Goal: Information Seeking & Learning: Learn about a topic

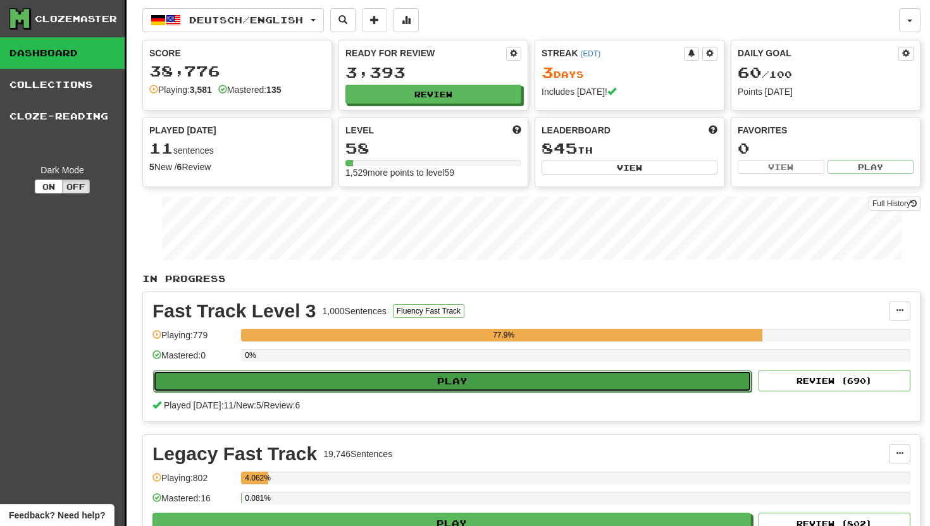
click at [458, 381] on button "Play" at bounding box center [452, 382] width 598 height 22
select select "**"
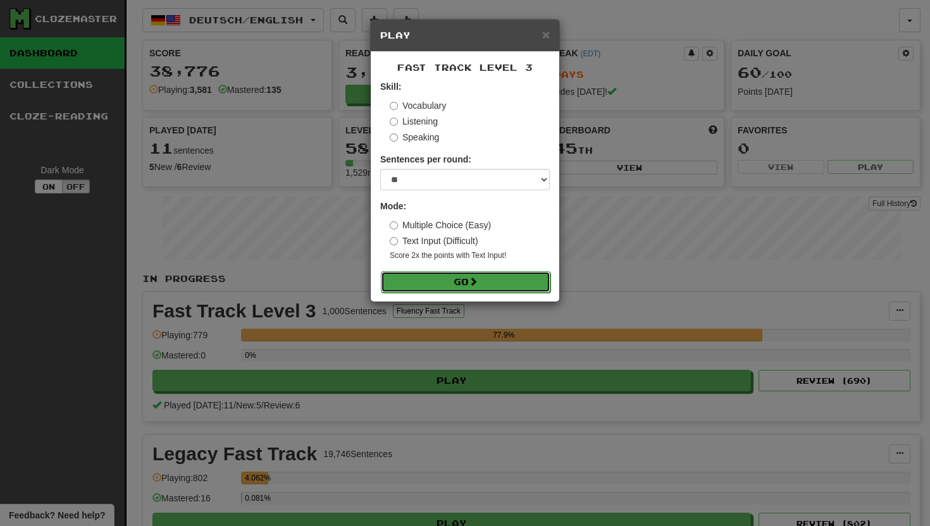
click at [440, 276] on button "Go" at bounding box center [466, 282] width 170 height 22
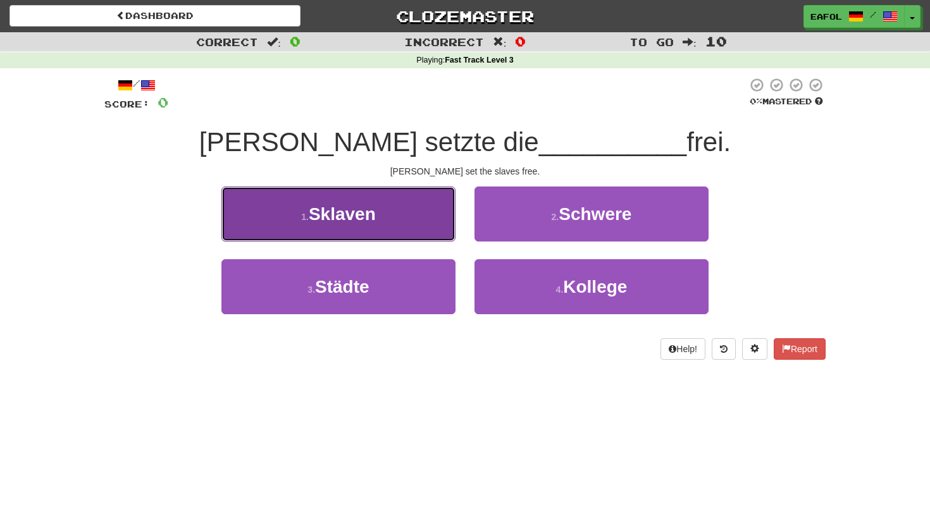
click at [432, 218] on button "1 . Sklaven" at bounding box center [338, 214] width 234 height 55
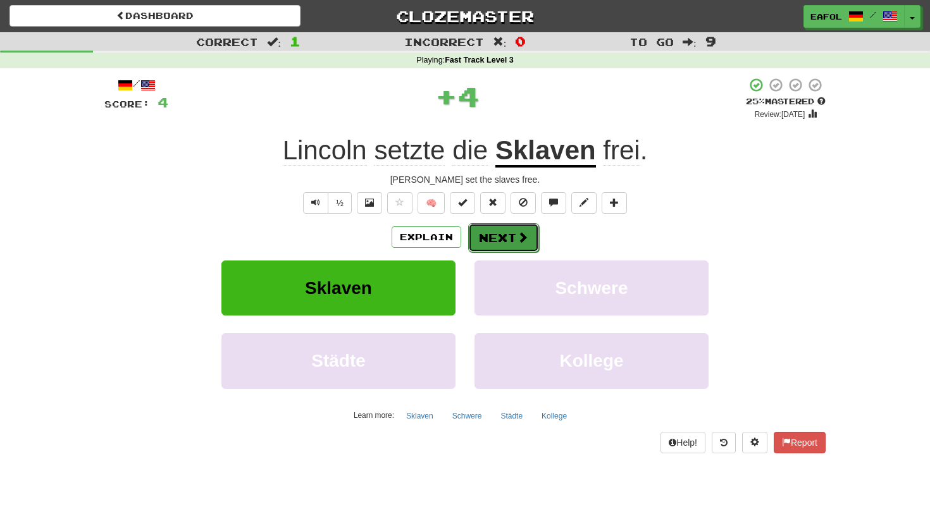
click at [503, 237] on button "Next" at bounding box center [503, 237] width 71 height 29
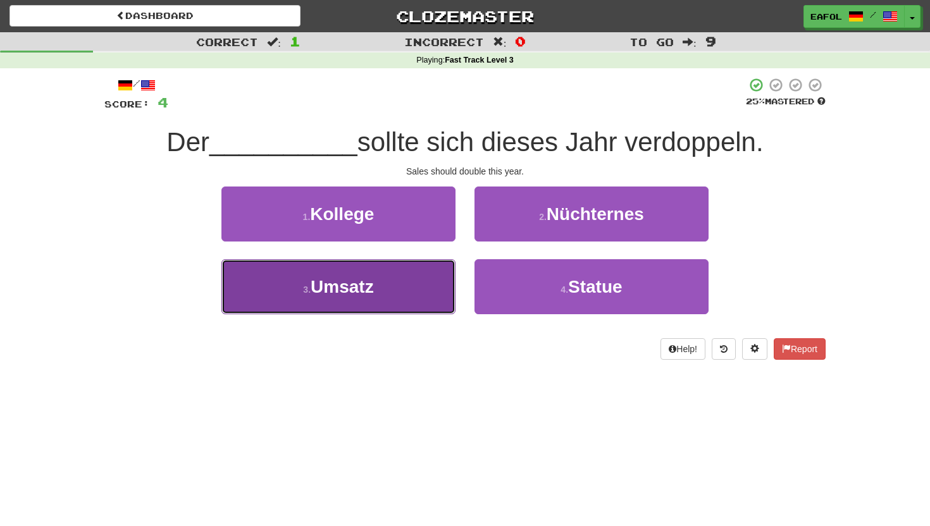
click at [397, 290] on button "3 . Umsatz" at bounding box center [338, 286] width 234 height 55
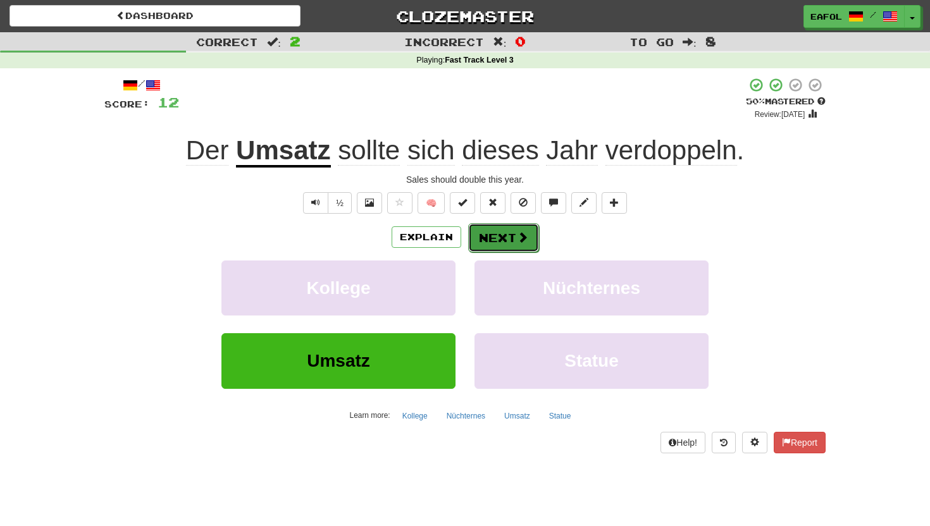
click at [512, 238] on button "Next" at bounding box center [503, 237] width 71 height 29
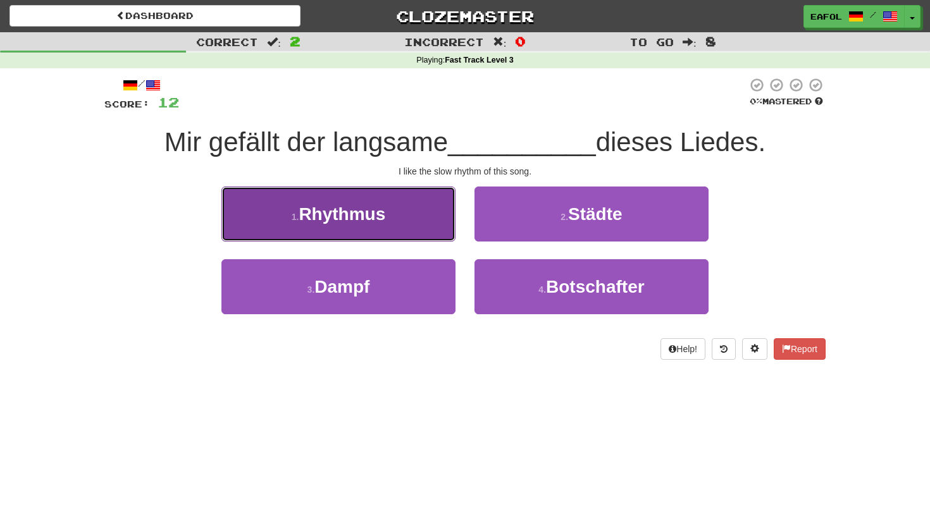
click at [368, 211] on span "Rhythmus" at bounding box center [342, 214] width 87 height 20
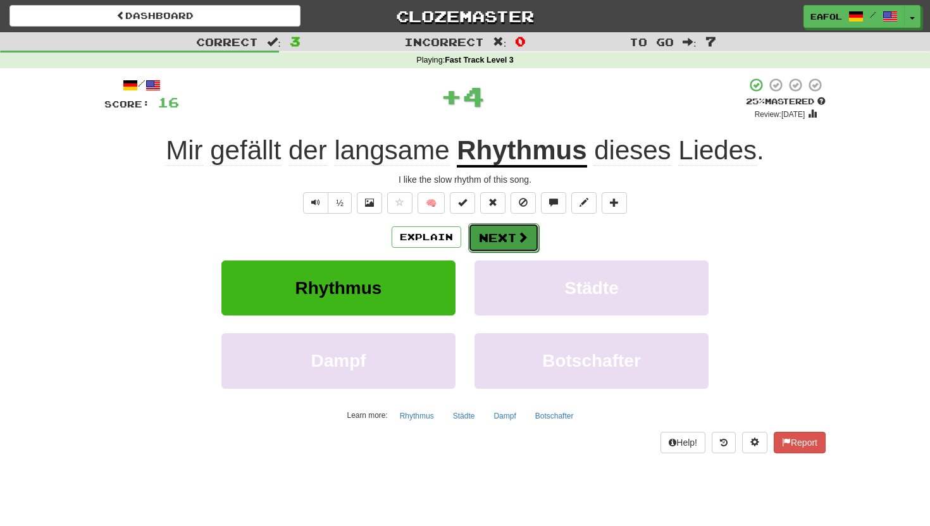
click at [521, 235] on span at bounding box center [522, 237] width 11 height 11
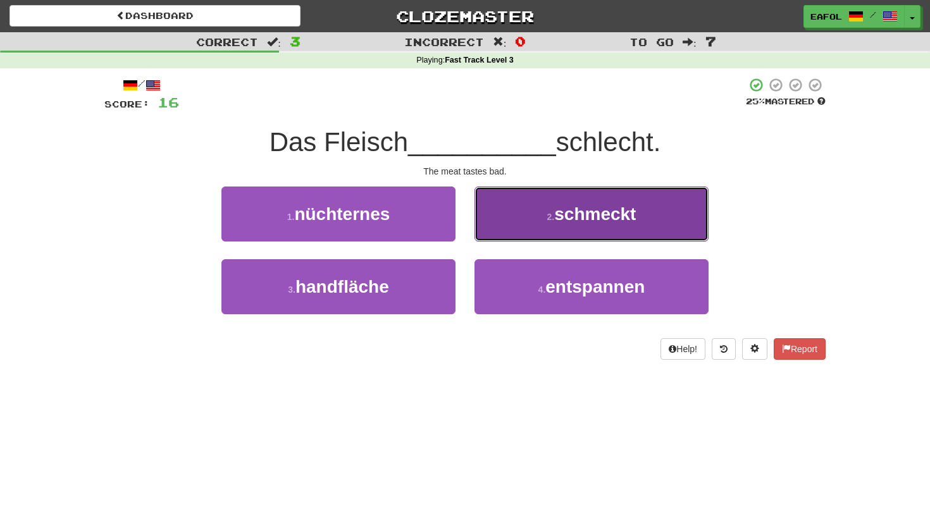
click at [523, 221] on button "2 . schmeckt" at bounding box center [591, 214] width 234 height 55
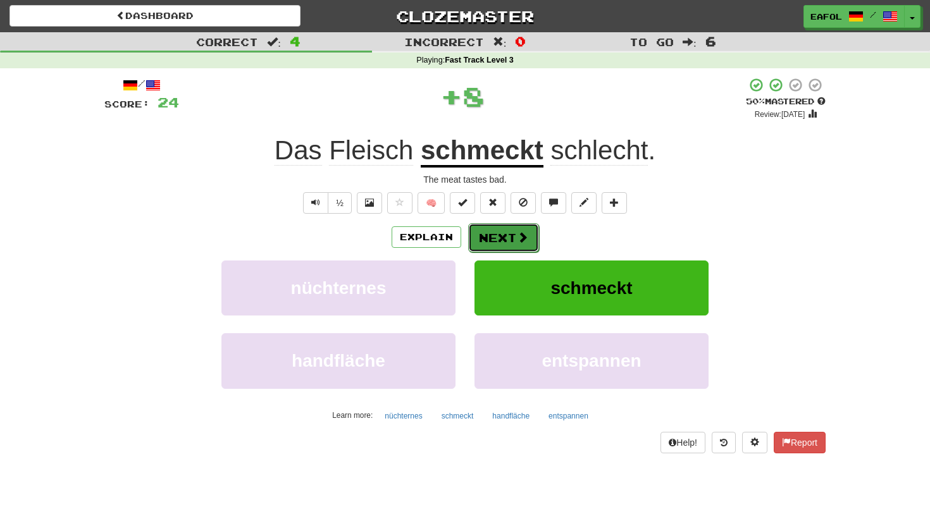
click at [504, 233] on button "Next" at bounding box center [503, 237] width 71 height 29
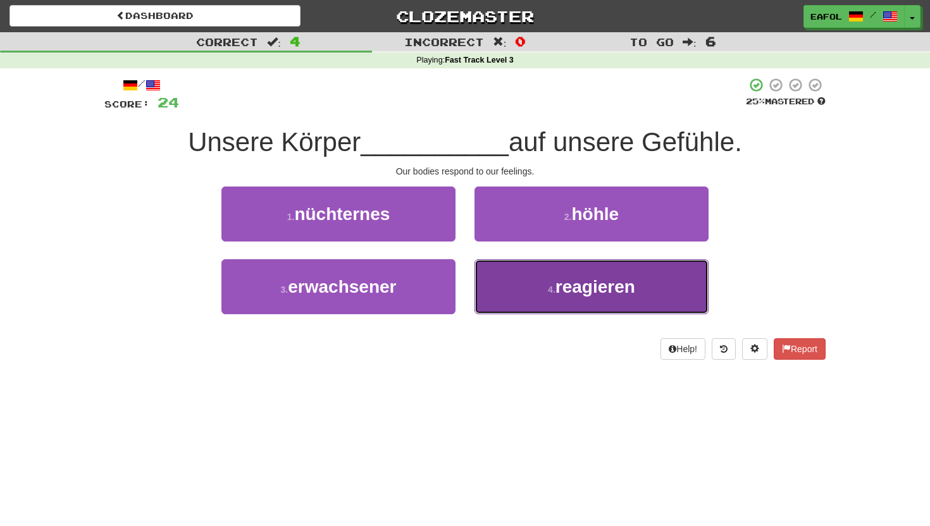
click at [528, 285] on button "4 . reagieren" at bounding box center [591, 286] width 234 height 55
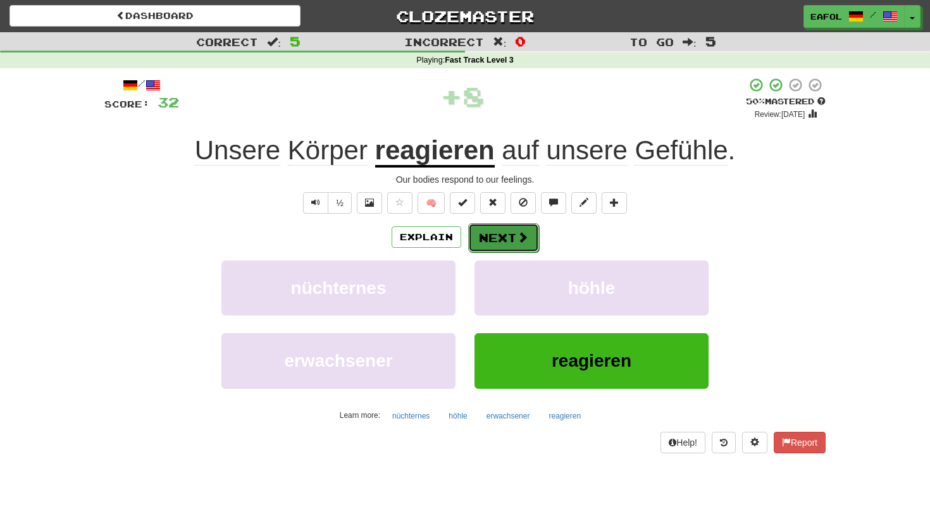
click at [504, 232] on button "Next" at bounding box center [503, 237] width 71 height 29
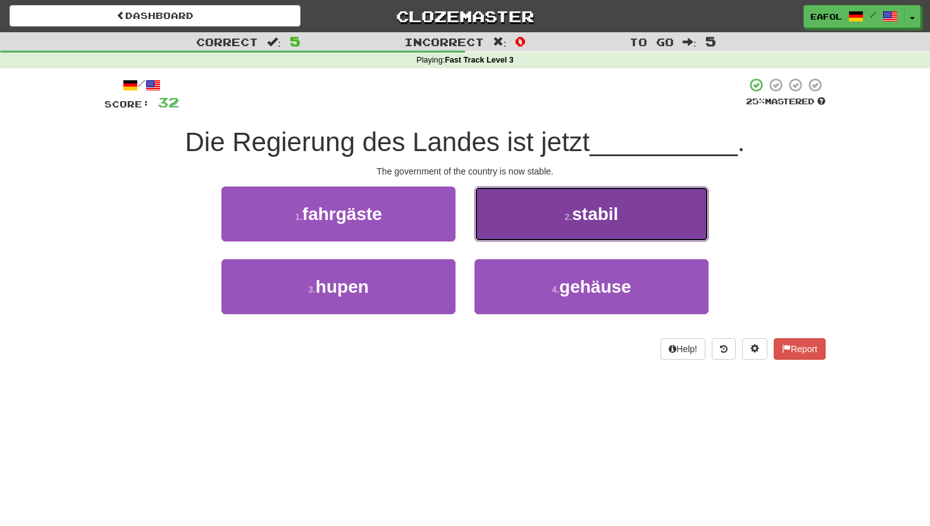
click at [502, 220] on button "2 . stabil" at bounding box center [591, 214] width 234 height 55
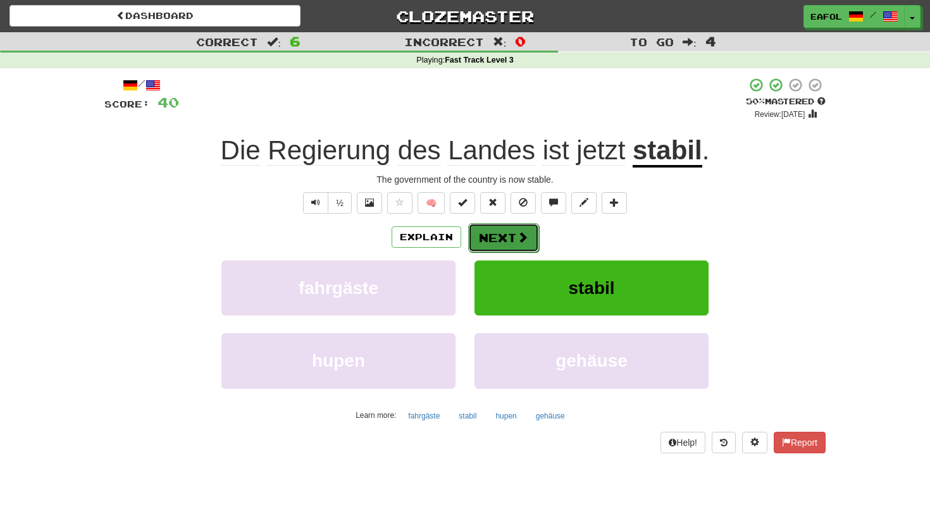
click at [487, 231] on button "Next" at bounding box center [503, 237] width 71 height 29
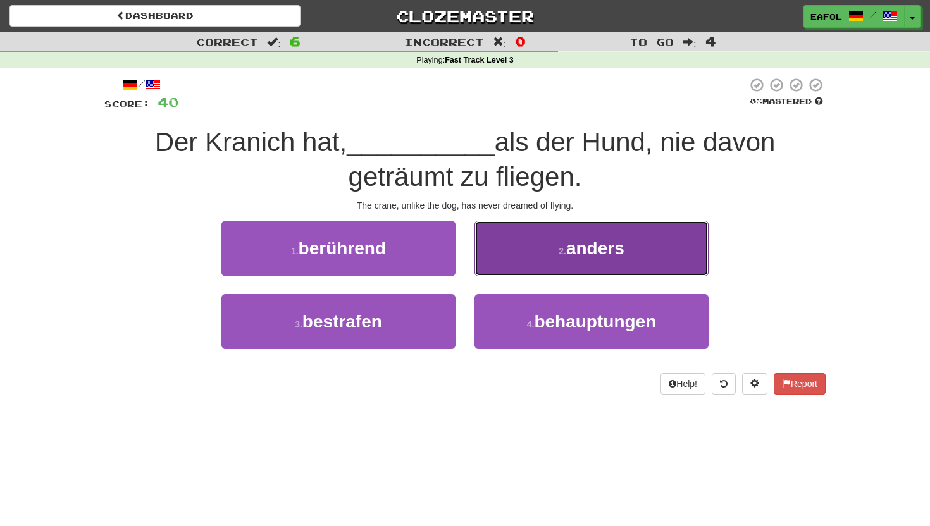
click at [561, 249] on small "2 ." at bounding box center [563, 251] width 8 height 10
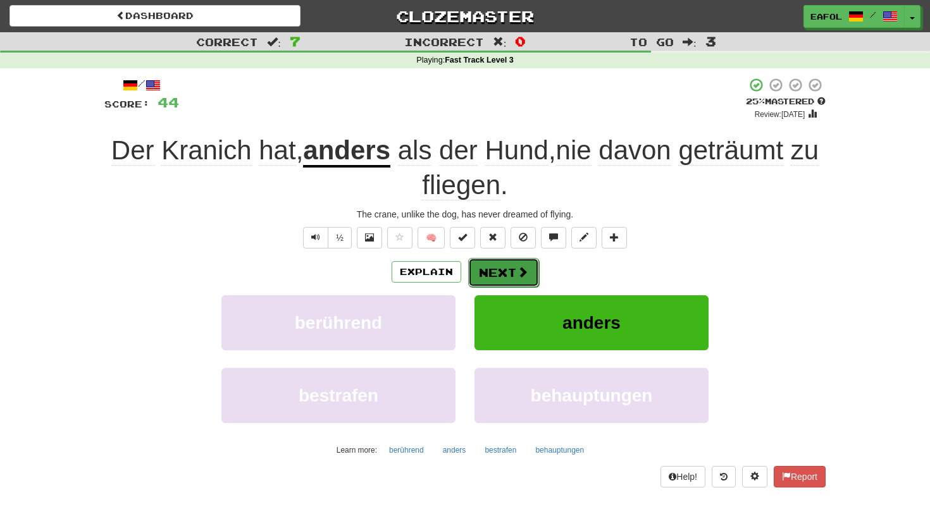
click at [498, 278] on button "Next" at bounding box center [503, 272] width 71 height 29
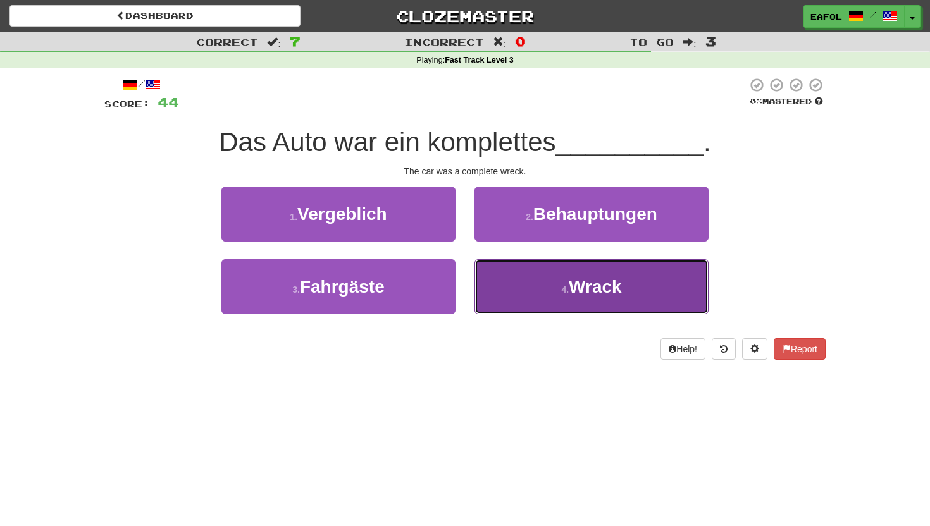
click at [550, 287] on button "4 . Wrack" at bounding box center [591, 286] width 234 height 55
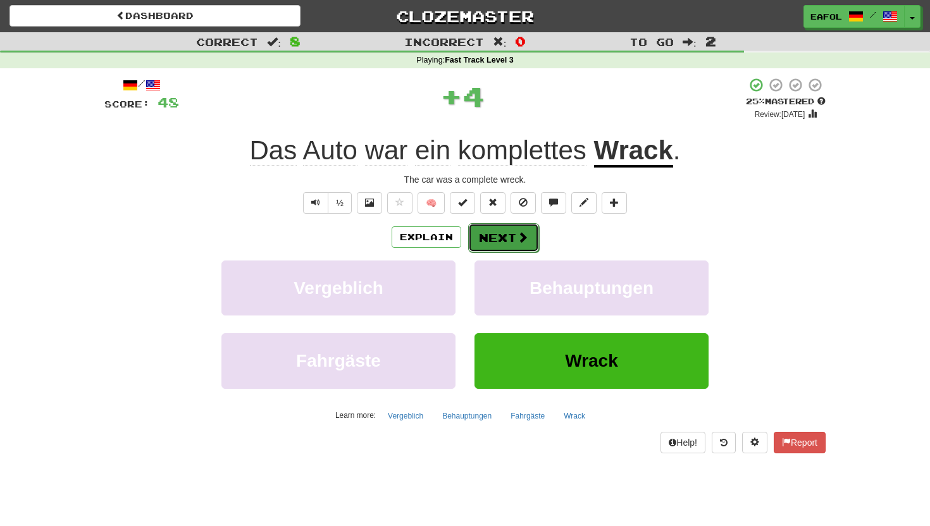
click at [496, 240] on button "Next" at bounding box center [503, 237] width 71 height 29
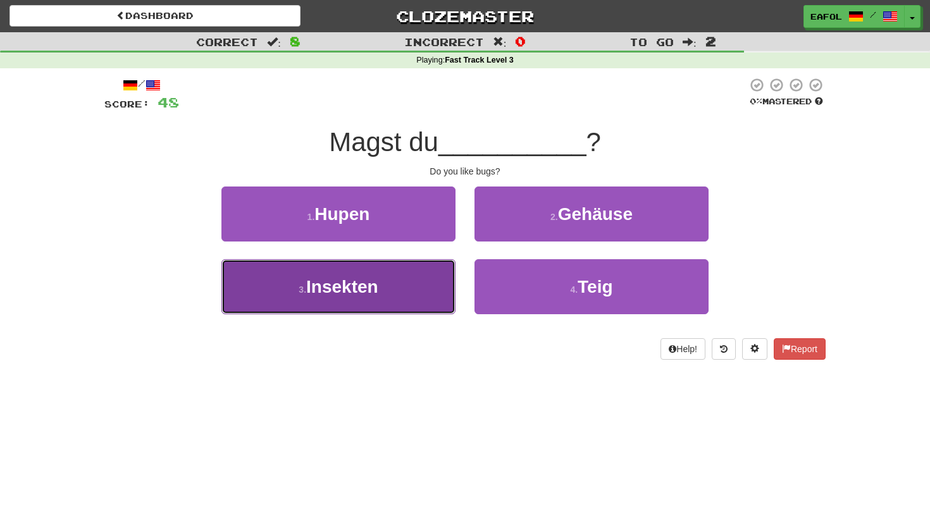
click at [354, 292] on span "Insekten" at bounding box center [342, 287] width 72 height 20
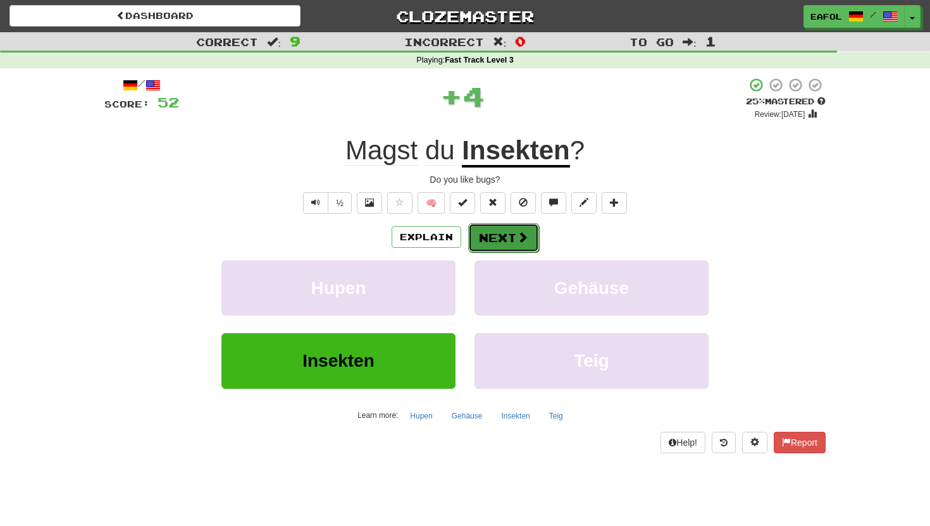
click at [490, 238] on button "Next" at bounding box center [503, 237] width 71 height 29
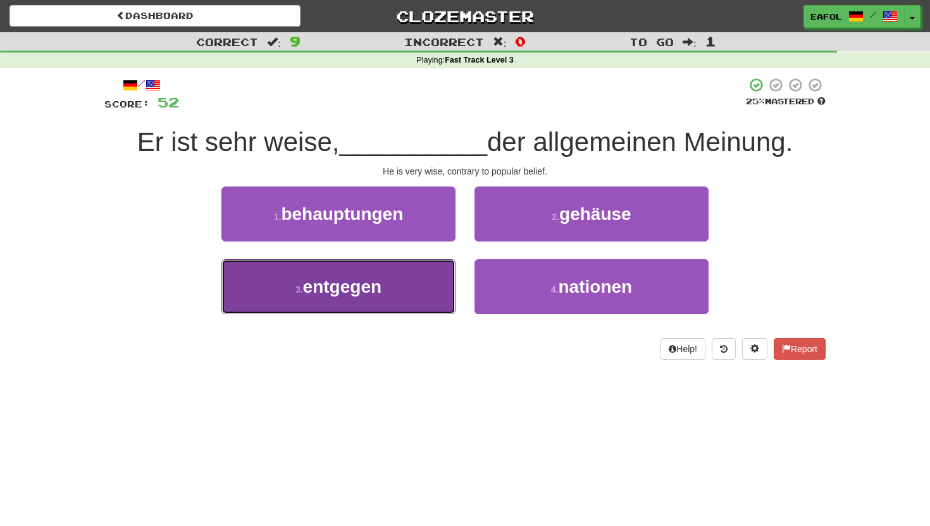
click at [384, 269] on button "3 . entgegen" at bounding box center [338, 286] width 234 height 55
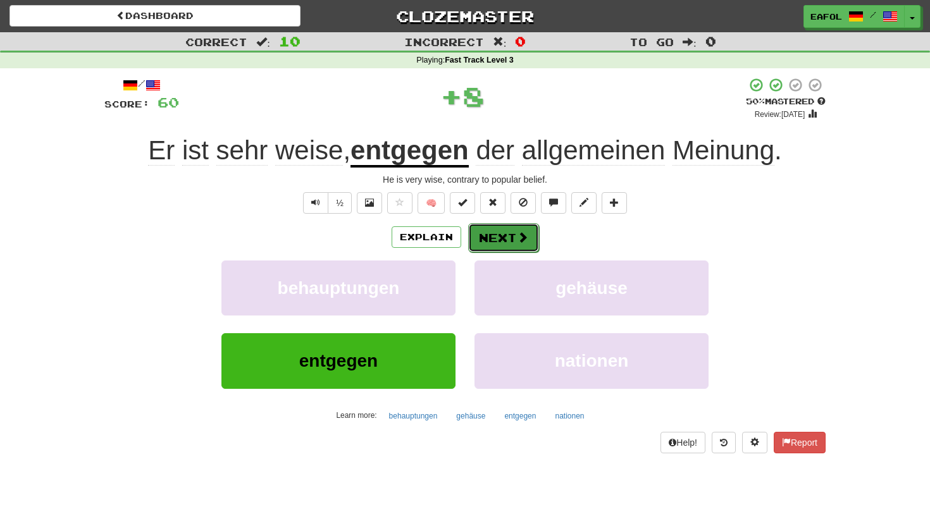
click at [498, 238] on button "Next" at bounding box center [503, 237] width 71 height 29
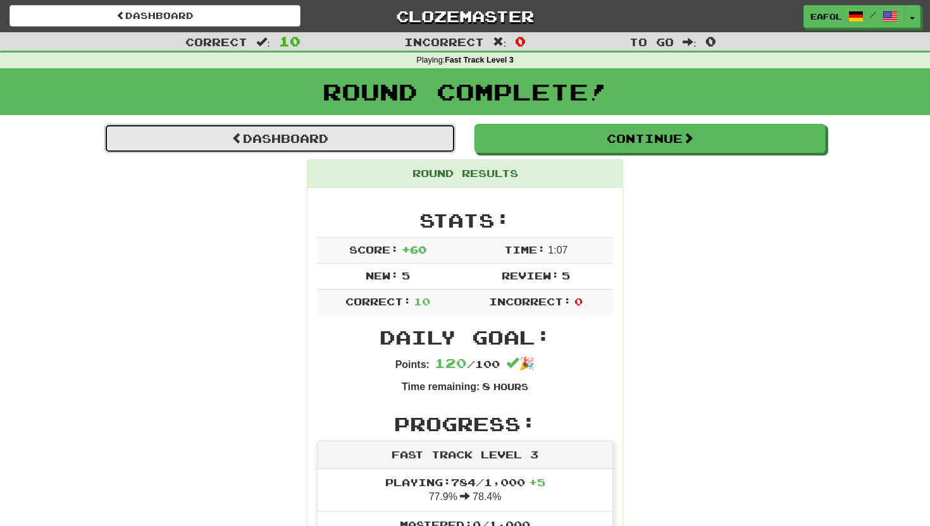
click at [311, 133] on link "Dashboard" at bounding box center [279, 138] width 351 height 29
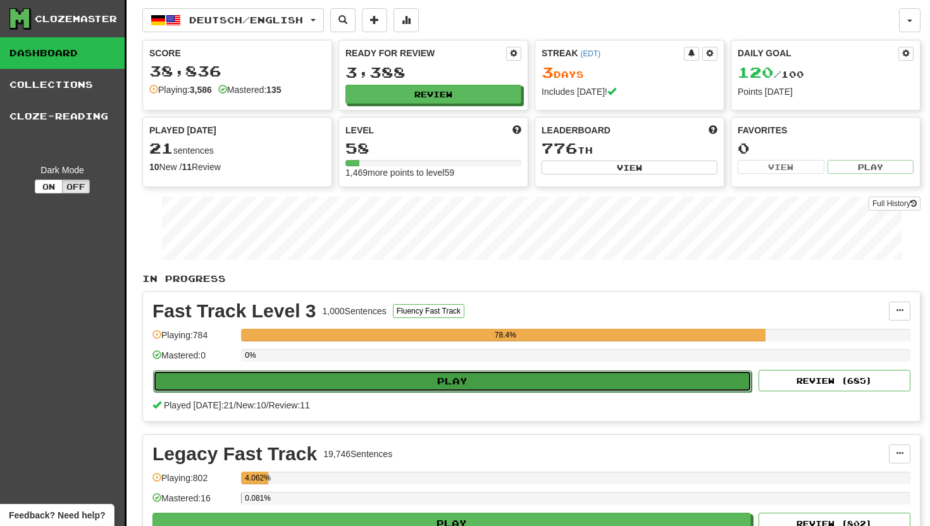
click at [419, 381] on button "Play" at bounding box center [452, 382] width 598 height 22
select select "**"
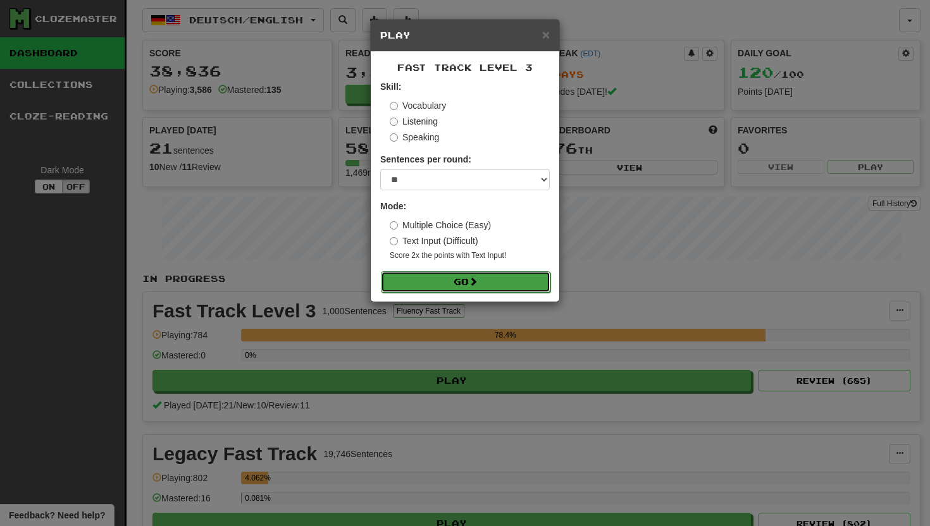
click at [410, 277] on button "Go" at bounding box center [466, 282] width 170 height 22
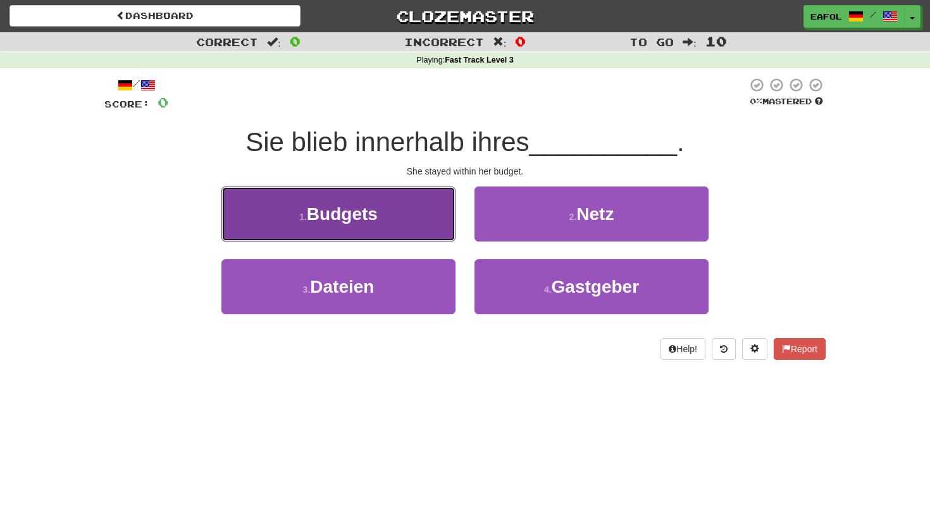
click at [377, 228] on button "1 . Budgets" at bounding box center [338, 214] width 234 height 55
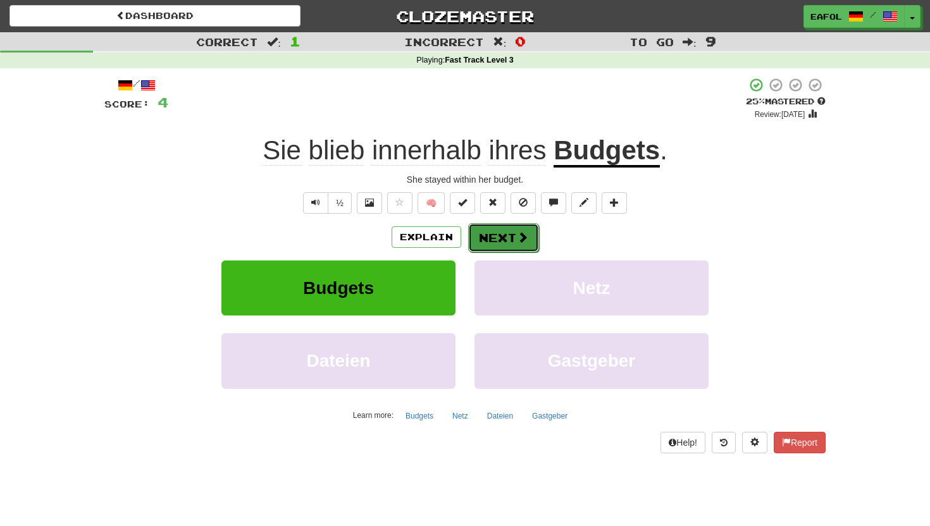
click at [494, 242] on button "Next" at bounding box center [503, 237] width 71 height 29
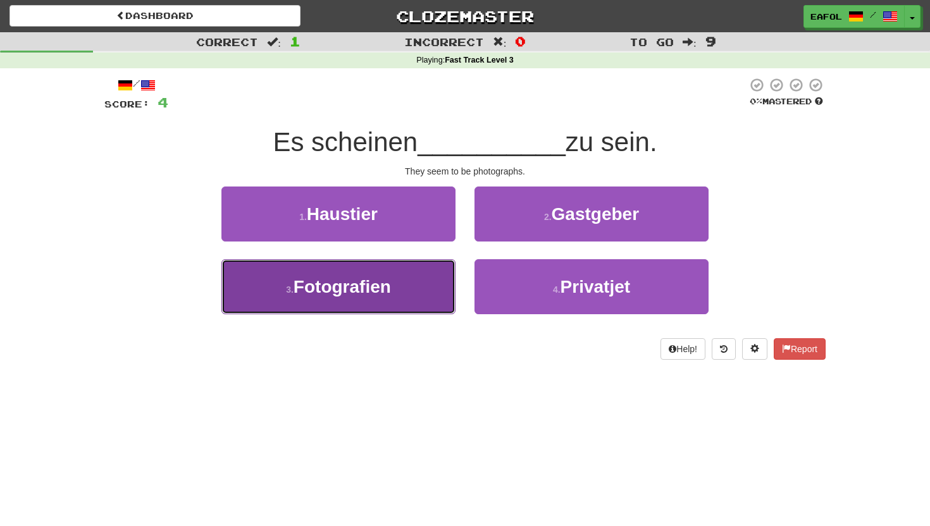
click at [364, 288] on span "Fotografien" at bounding box center [342, 287] width 97 height 20
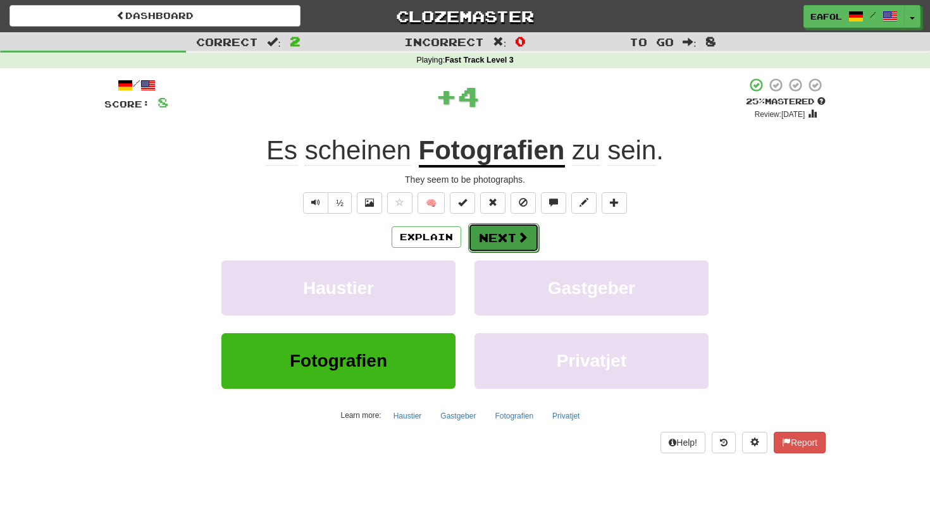
click at [489, 235] on button "Next" at bounding box center [503, 237] width 71 height 29
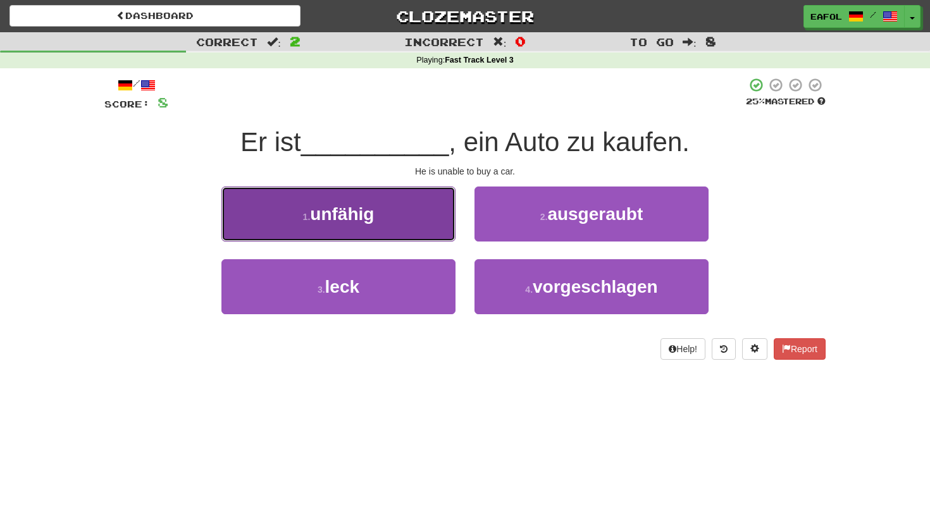
click at [359, 233] on button "1 . unfähig" at bounding box center [338, 214] width 234 height 55
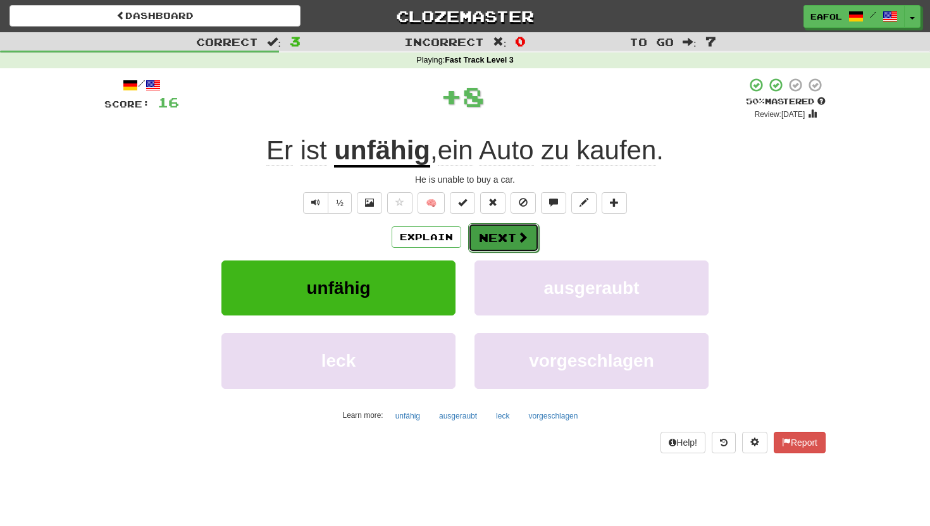
click at [495, 238] on button "Next" at bounding box center [503, 237] width 71 height 29
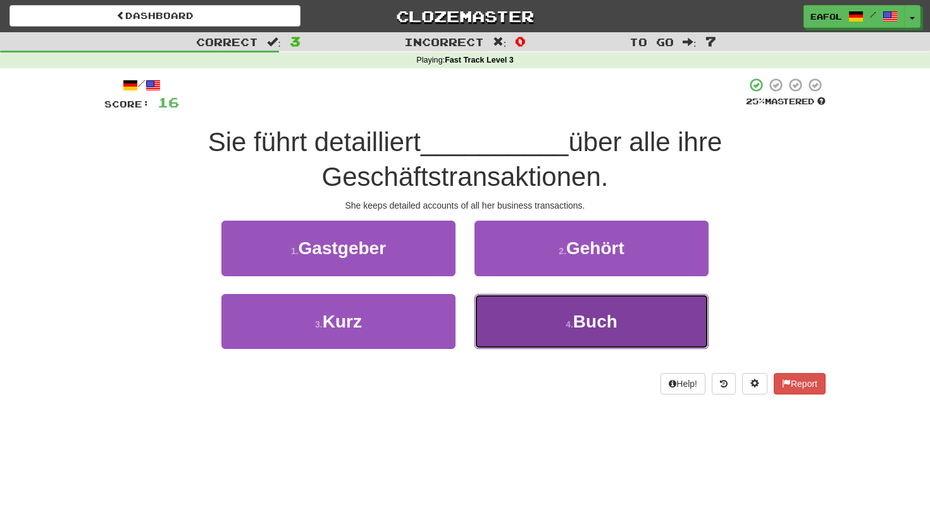
click at [564, 319] on button "4 . Buch" at bounding box center [591, 321] width 234 height 55
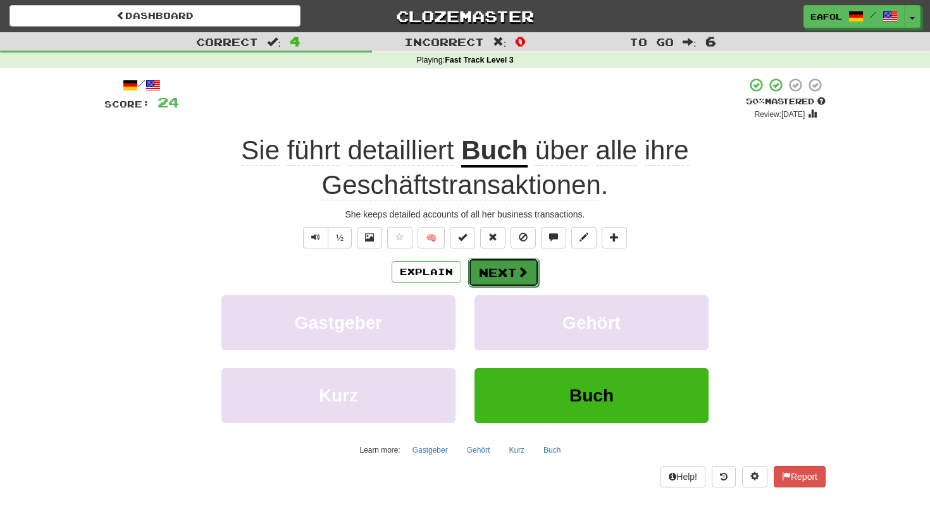
click at [504, 269] on button "Next" at bounding box center [503, 272] width 71 height 29
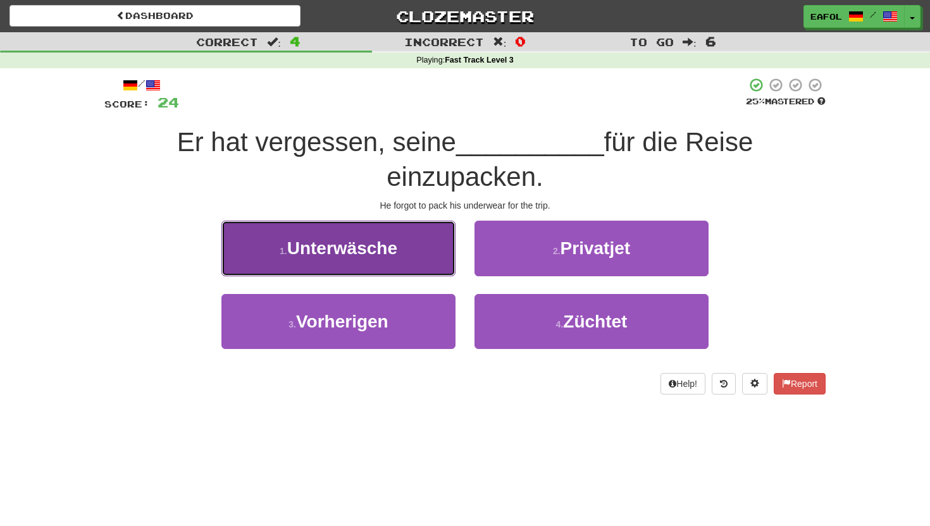
click at [371, 259] on button "1 . Unterwäsche" at bounding box center [338, 248] width 234 height 55
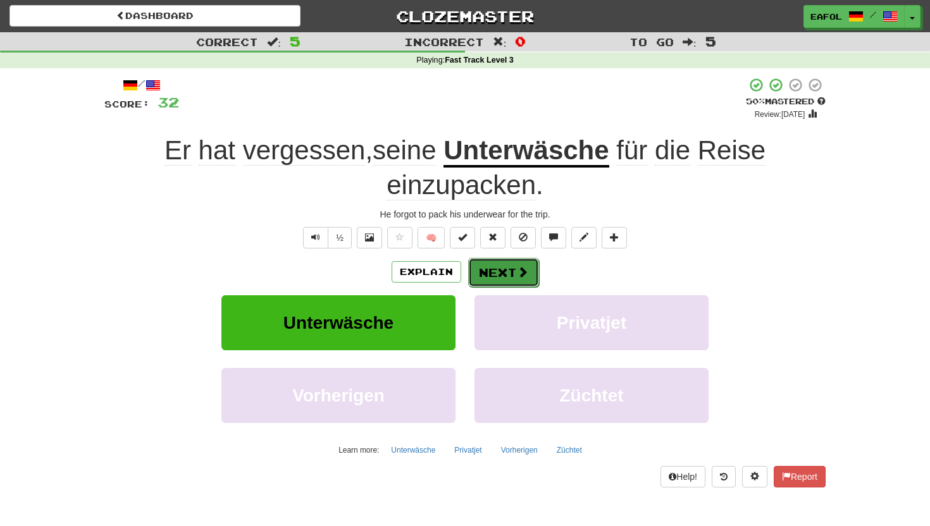
click at [496, 262] on button "Next" at bounding box center [503, 272] width 71 height 29
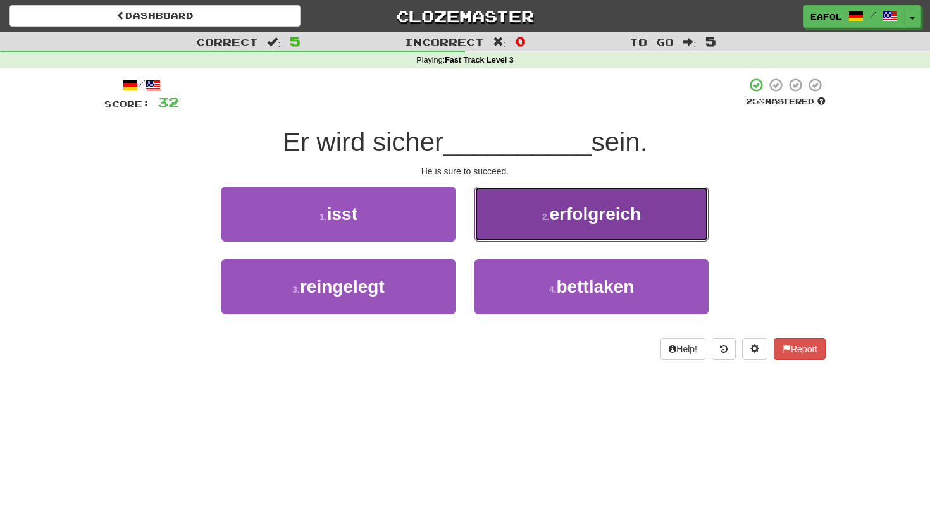
click at [566, 211] on span "erfolgreich" at bounding box center [595, 214] width 92 height 20
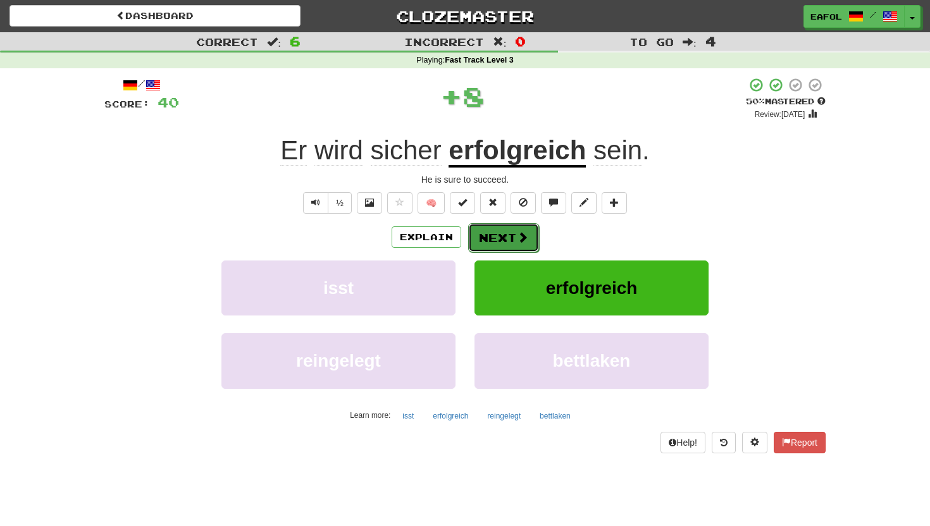
click at [513, 228] on button "Next" at bounding box center [503, 237] width 71 height 29
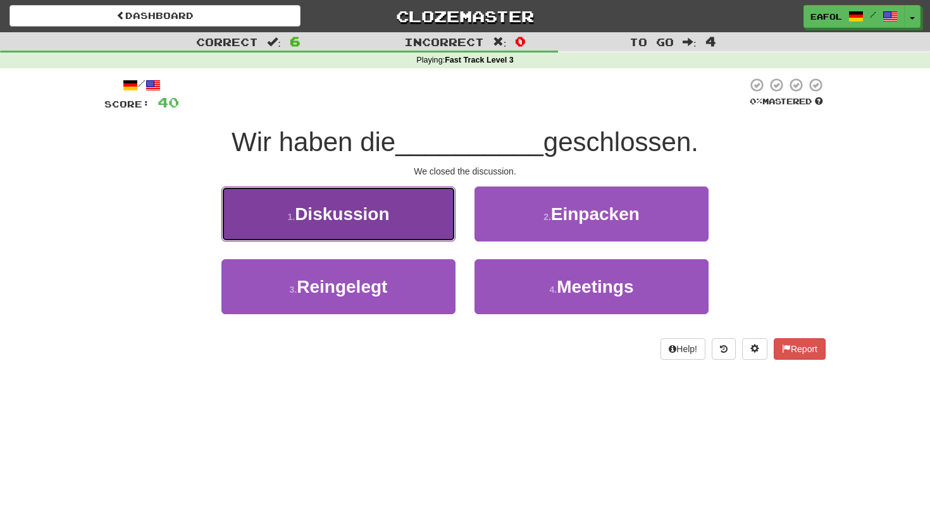
click at [371, 212] on span "Diskussion" at bounding box center [342, 214] width 94 height 20
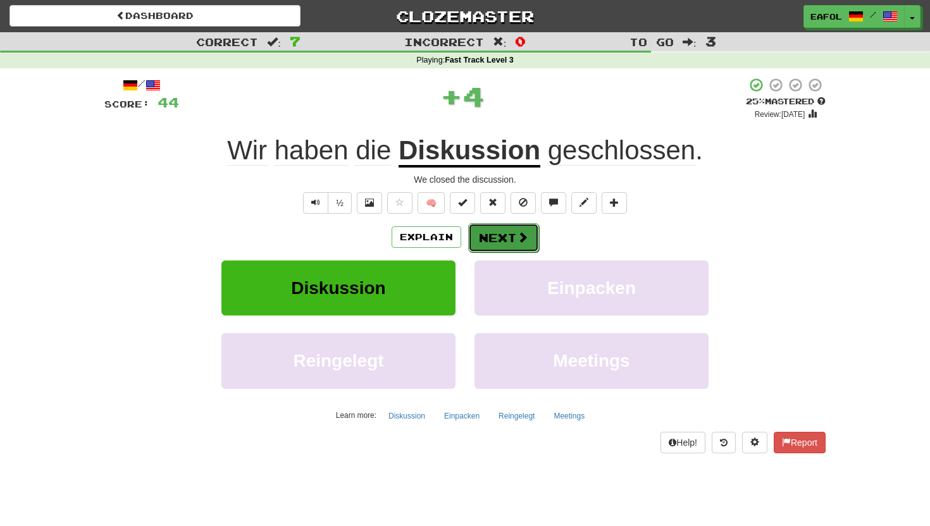
click at [505, 226] on button "Next" at bounding box center [503, 237] width 71 height 29
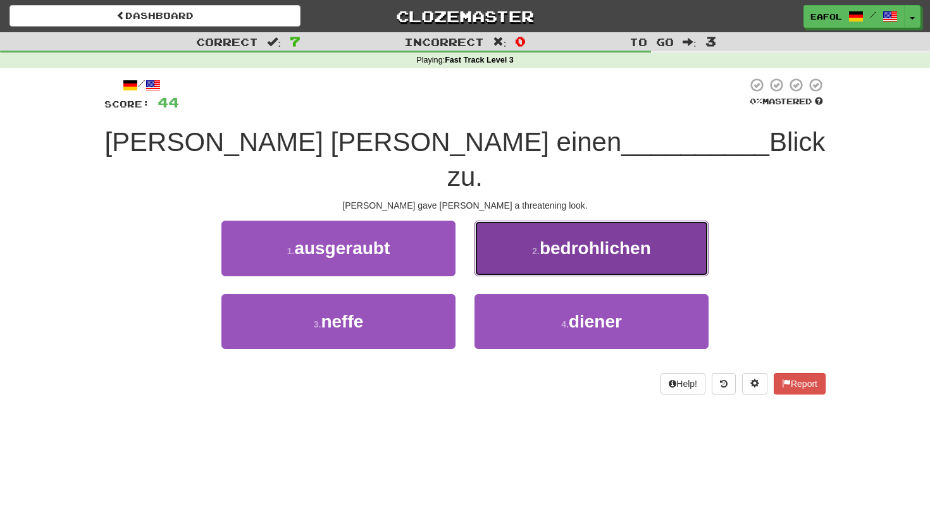
click at [539, 246] on small "2 ." at bounding box center [536, 251] width 8 height 10
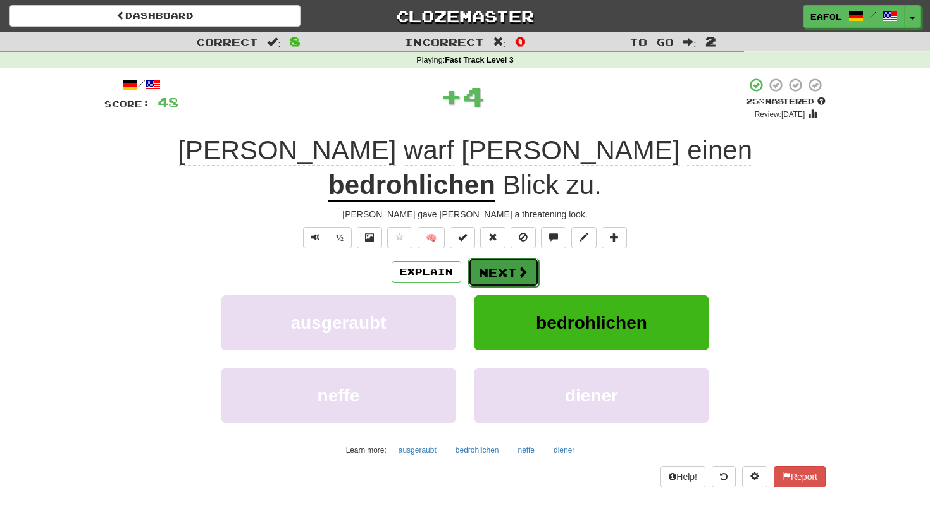
click at [502, 258] on button "Next" at bounding box center [503, 272] width 71 height 29
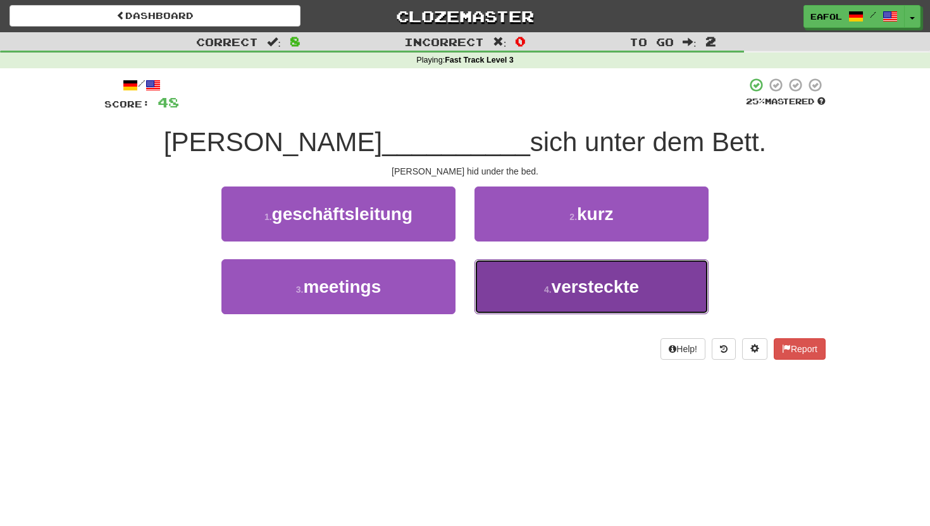
click at [579, 281] on span "versteckte" at bounding box center [596, 287] width 88 height 20
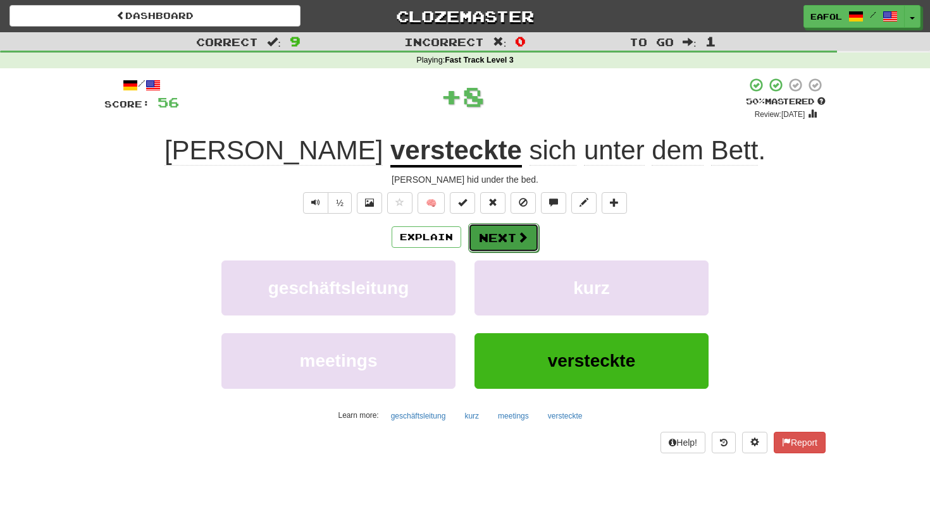
click at [506, 235] on button "Next" at bounding box center [503, 237] width 71 height 29
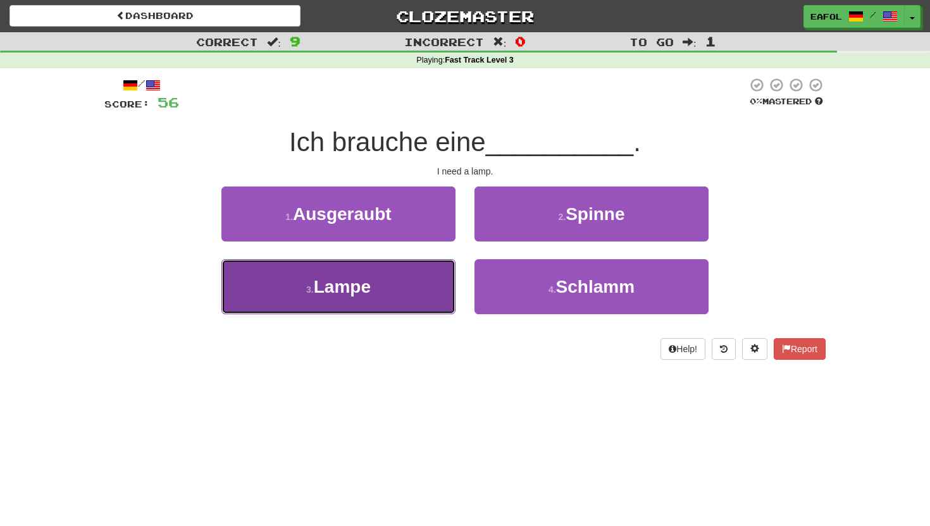
click at [373, 286] on button "3 . Lampe" at bounding box center [338, 286] width 234 height 55
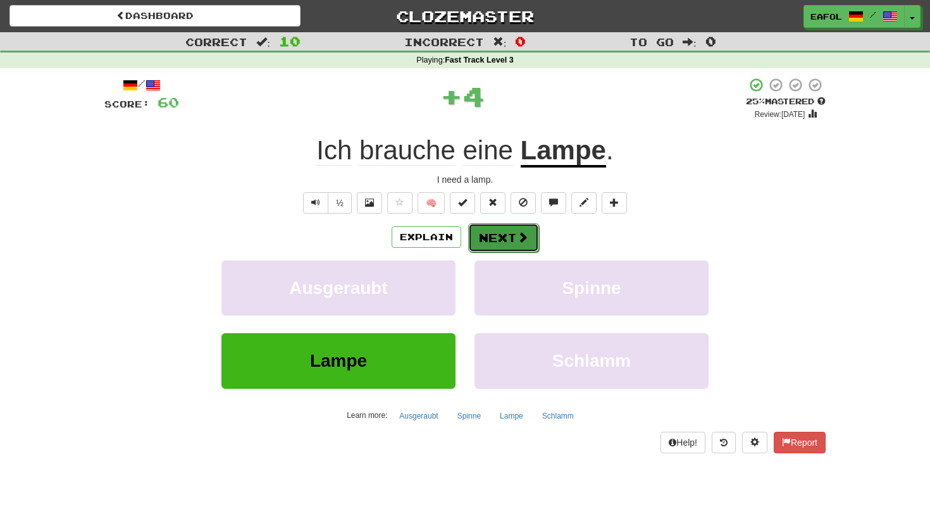
click at [519, 228] on button "Next" at bounding box center [503, 237] width 71 height 29
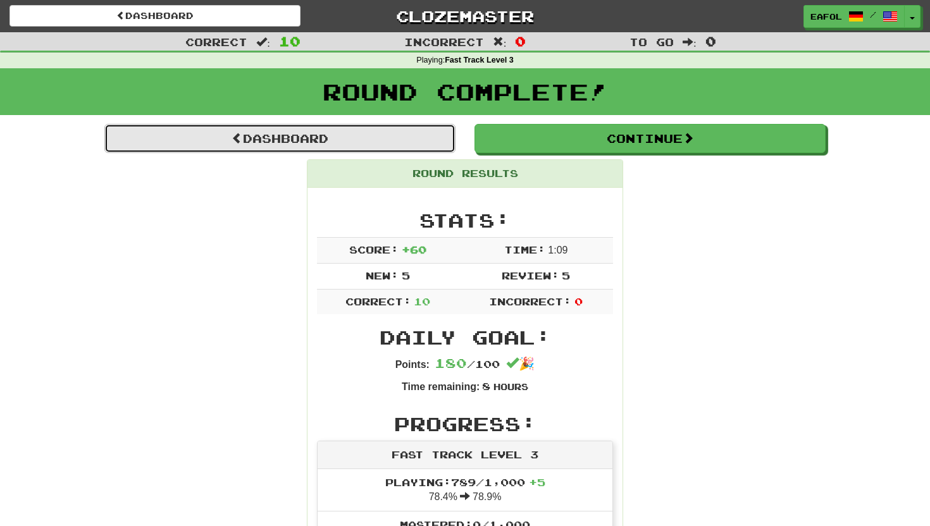
click at [366, 140] on link "Dashboard" at bounding box center [279, 138] width 351 height 29
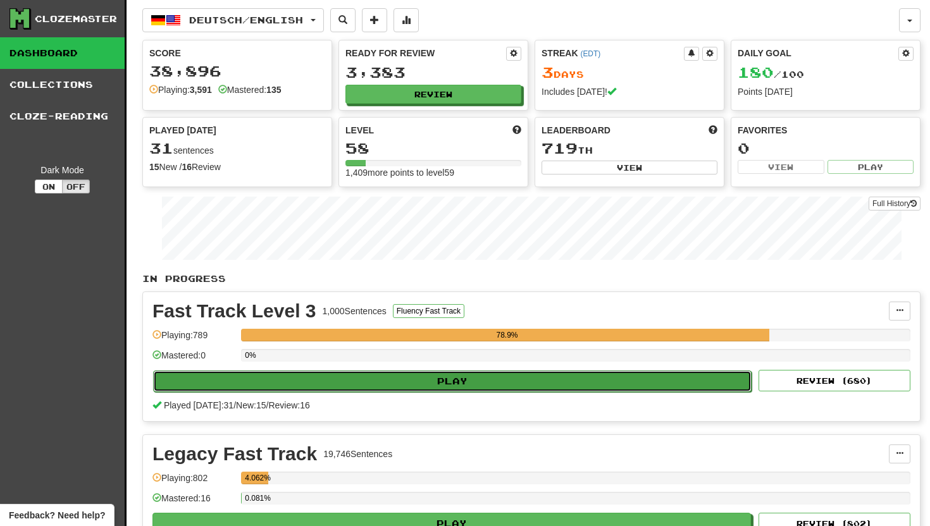
click at [449, 376] on button "Play" at bounding box center [452, 382] width 598 height 22
select select "**"
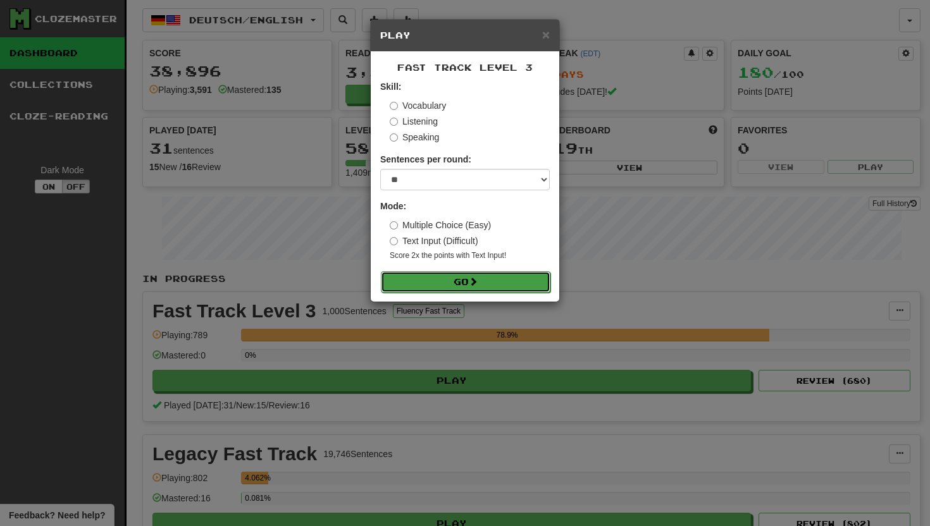
click at [450, 278] on button "Go" at bounding box center [466, 282] width 170 height 22
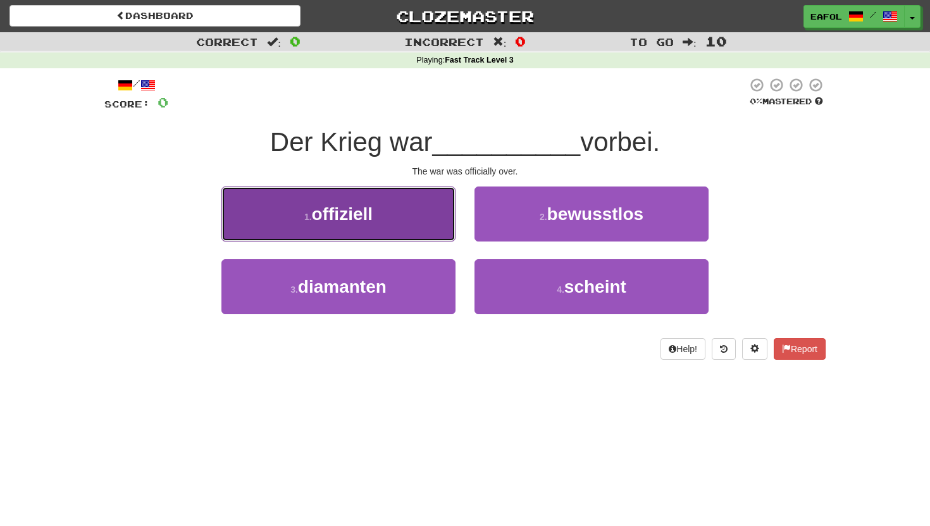
click at [388, 216] on button "1 . offiziell" at bounding box center [338, 214] width 234 height 55
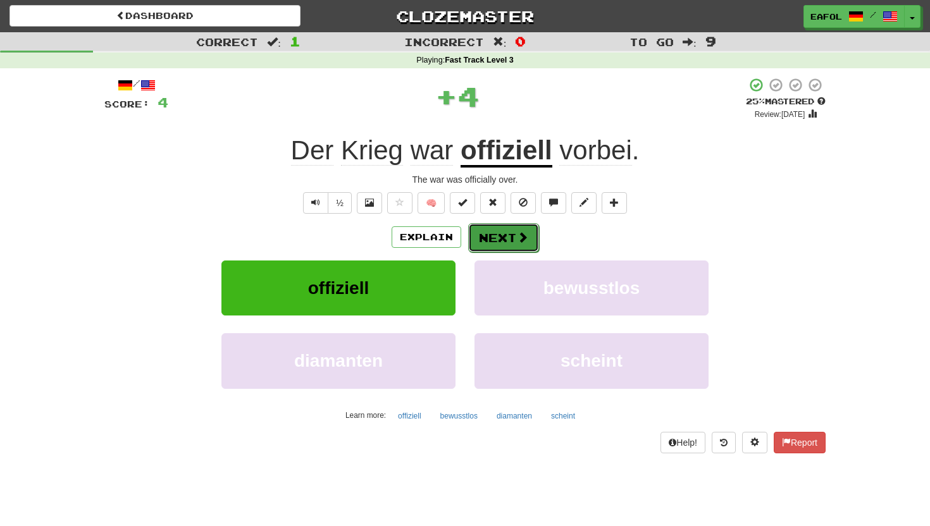
click at [502, 232] on button "Next" at bounding box center [503, 237] width 71 height 29
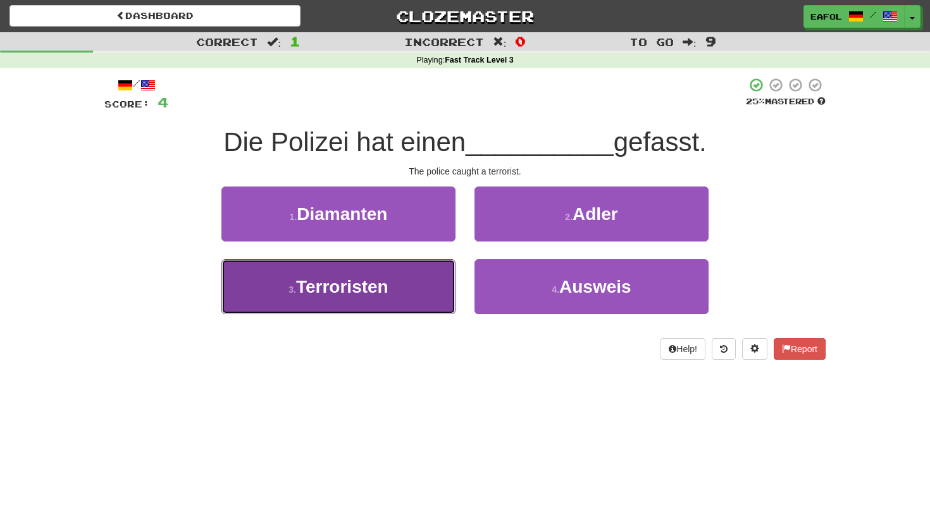
click at [372, 289] on span "Terroristen" at bounding box center [342, 287] width 92 height 20
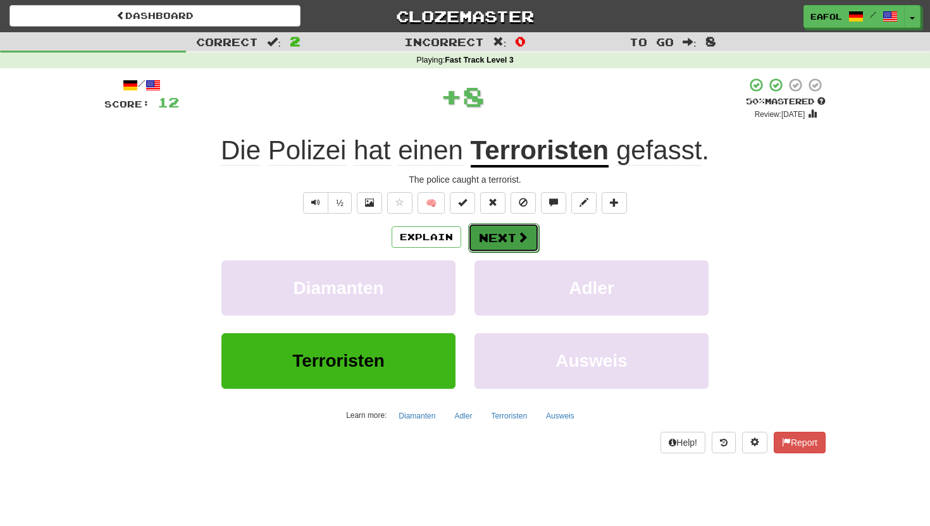
click at [498, 233] on button "Next" at bounding box center [503, 237] width 71 height 29
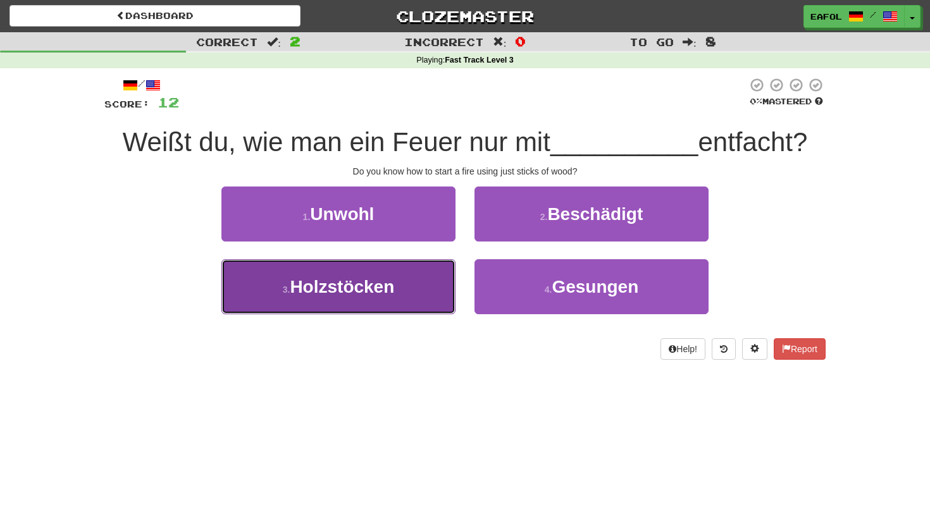
click at [386, 283] on span "Holzstöcken" at bounding box center [342, 287] width 104 height 20
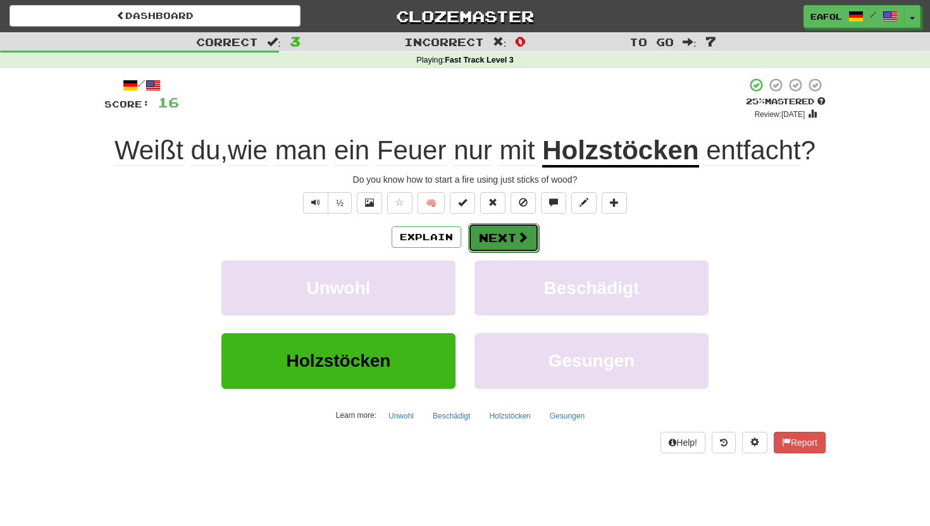
click at [489, 237] on button "Next" at bounding box center [503, 237] width 71 height 29
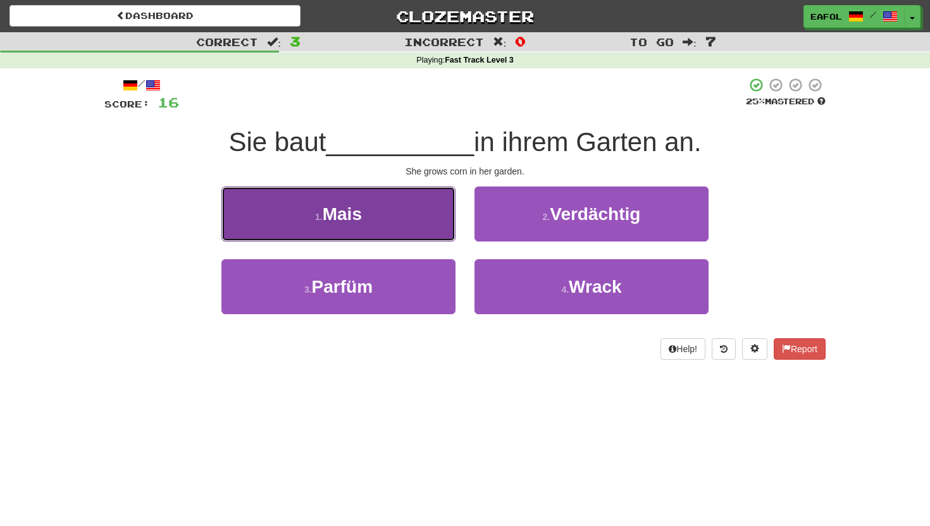
click at [382, 217] on button "1 . Mais" at bounding box center [338, 214] width 234 height 55
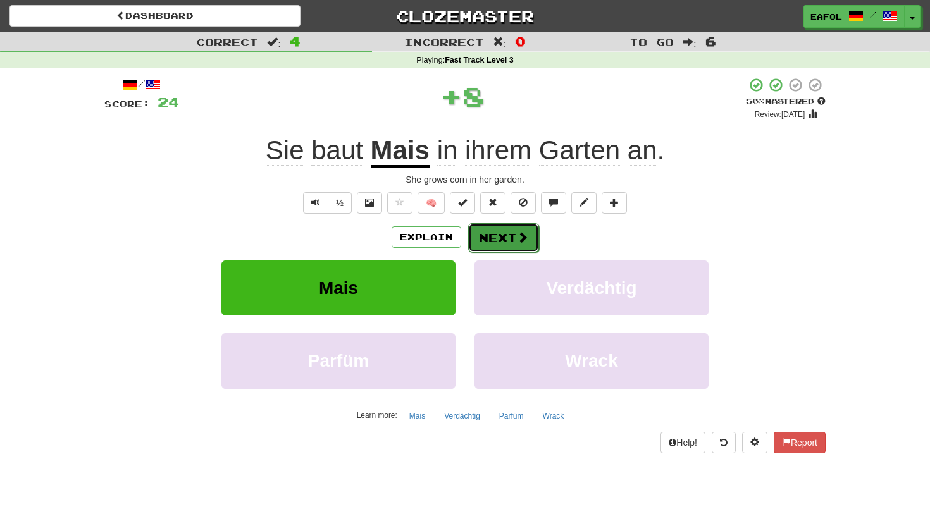
click at [512, 232] on button "Next" at bounding box center [503, 237] width 71 height 29
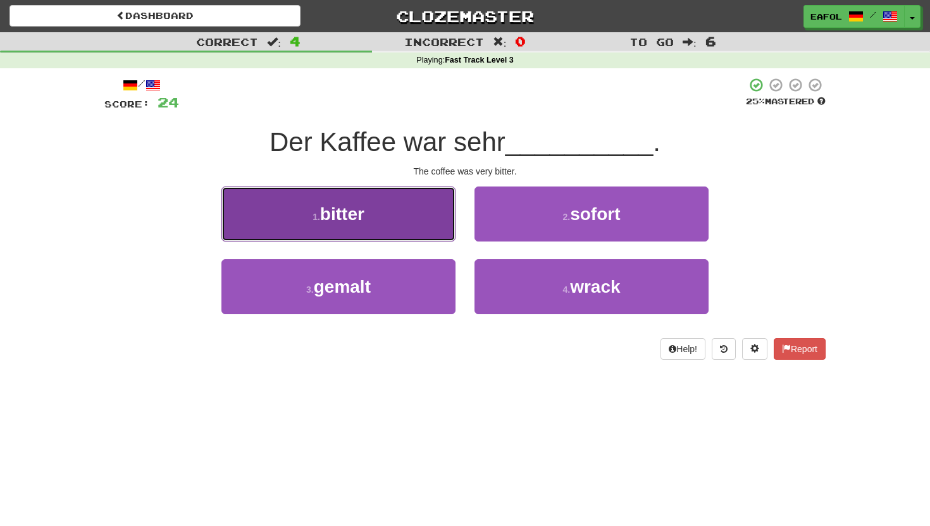
click at [381, 226] on button "1 . bitter" at bounding box center [338, 214] width 234 height 55
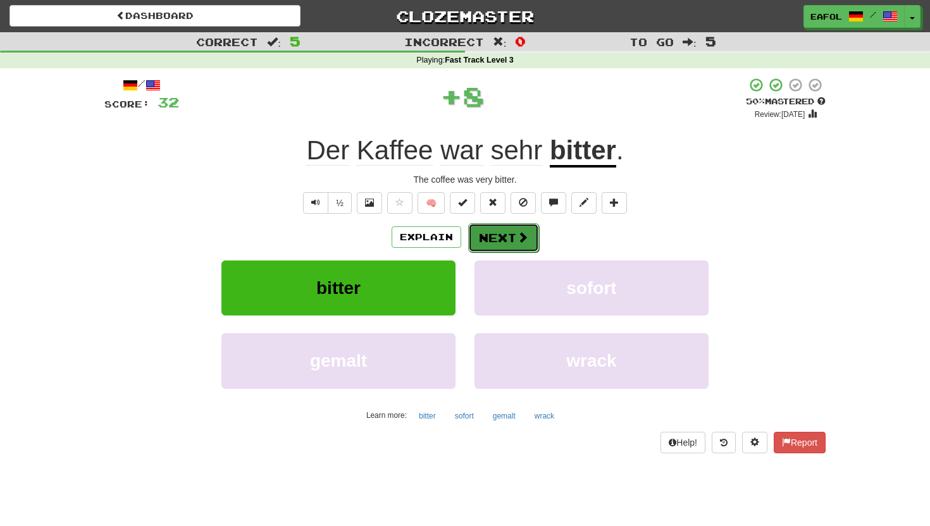
click at [501, 242] on button "Next" at bounding box center [503, 237] width 71 height 29
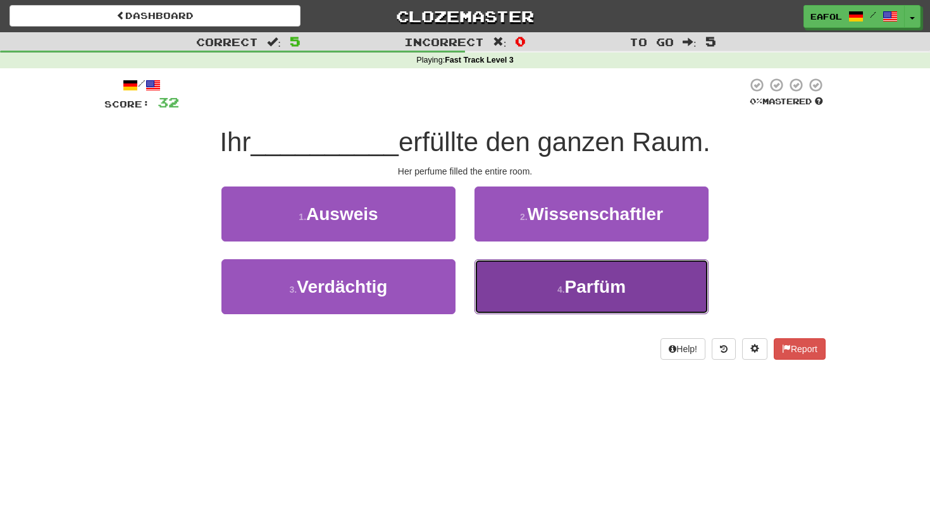
click at [547, 288] on button "4 . Parfüm" at bounding box center [591, 286] width 234 height 55
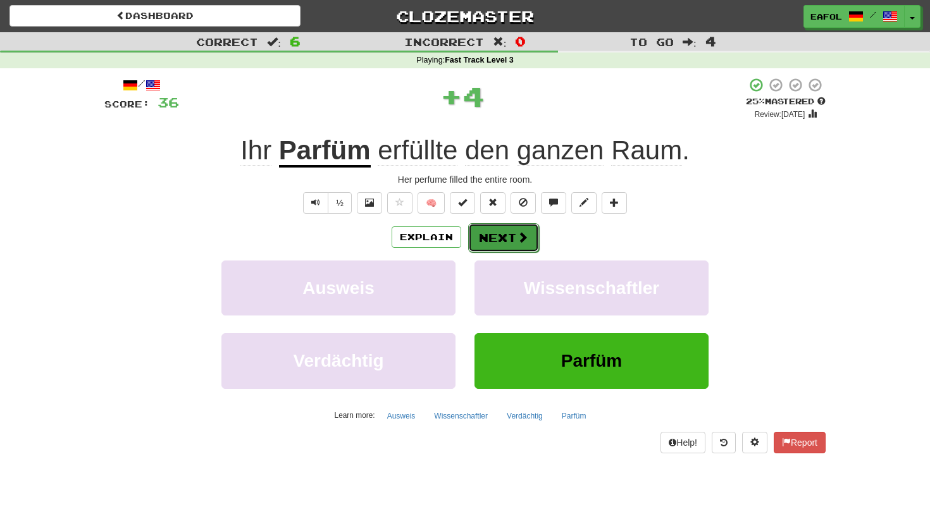
click at [500, 237] on button "Next" at bounding box center [503, 237] width 71 height 29
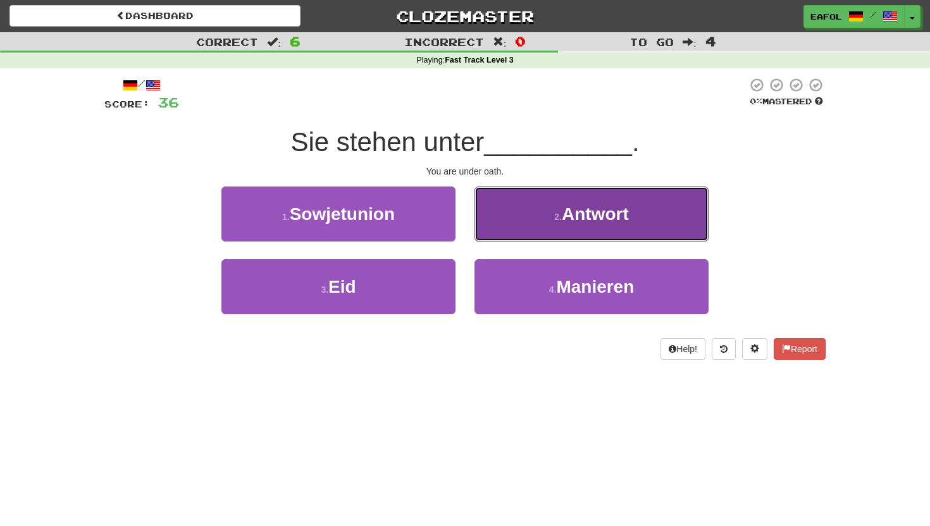
click at [547, 215] on button "2 . Antwort" at bounding box center [591, 214] width 234 height 55
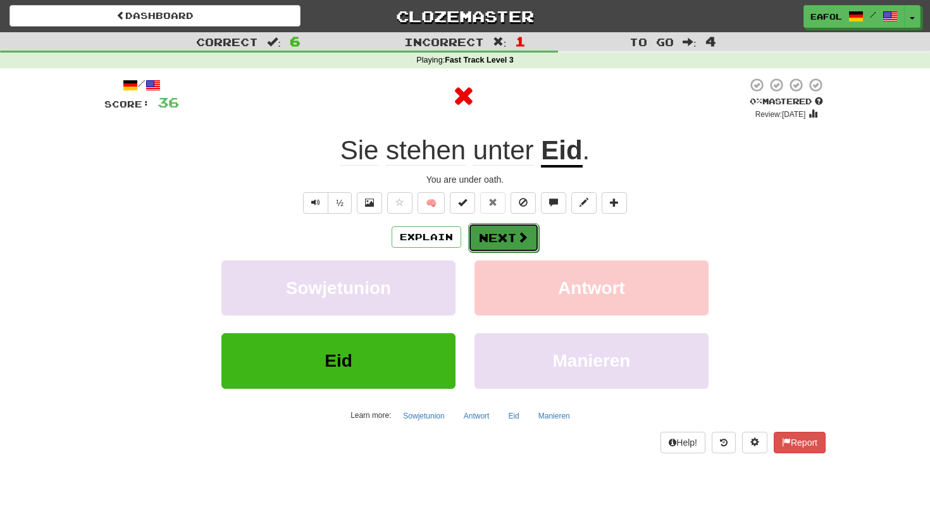
click at [487, 235] on button "Next" at bounding box center [503, 237] width 71 height 29
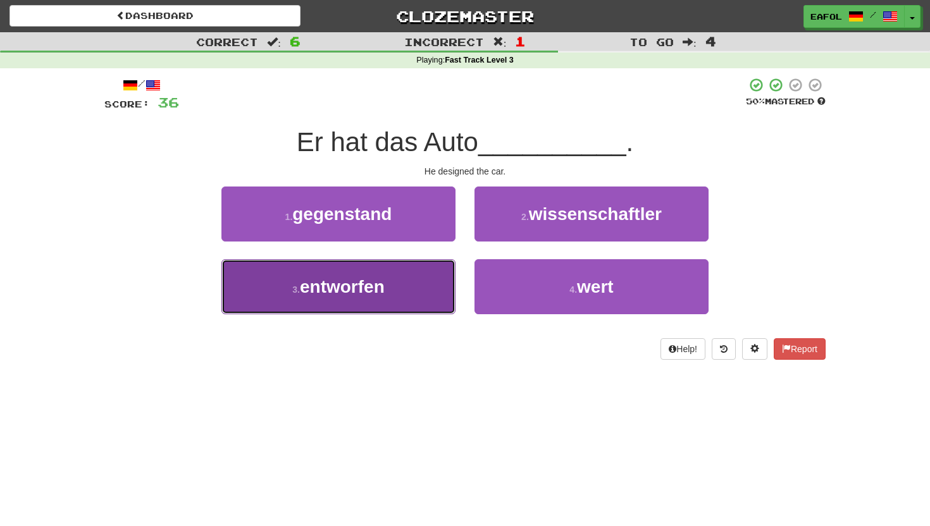
click at [368, 297] on button "3 . entworfen" at bounding box center [338, 286] width 234 height 55
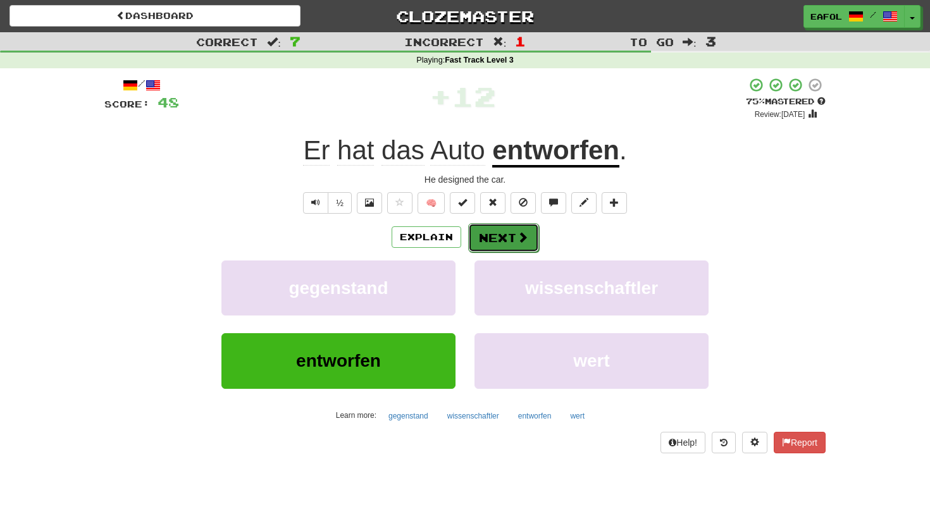
click at [501, 242] on button "Next" at bounding box center [503, 237] width 71 height 29
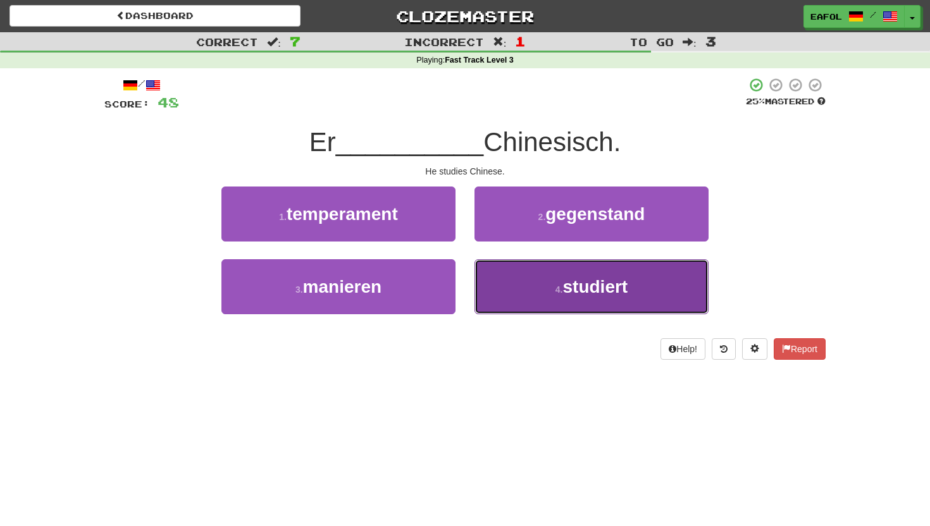
click at [545, 292] on button "4 . studiert" at bounding box center [591, 286] width 234 height 55
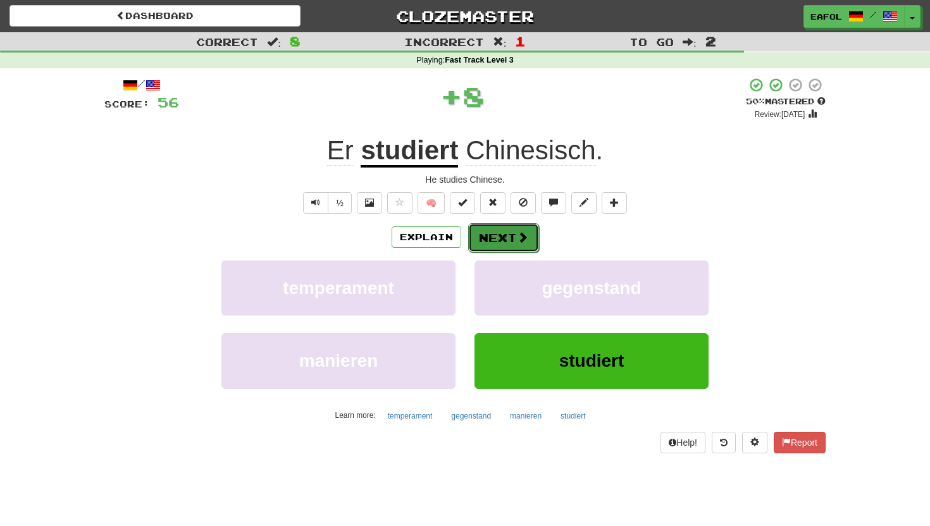
click at [493, 238] on button "Next" at bounding box center [503, 237] width 71 height 29
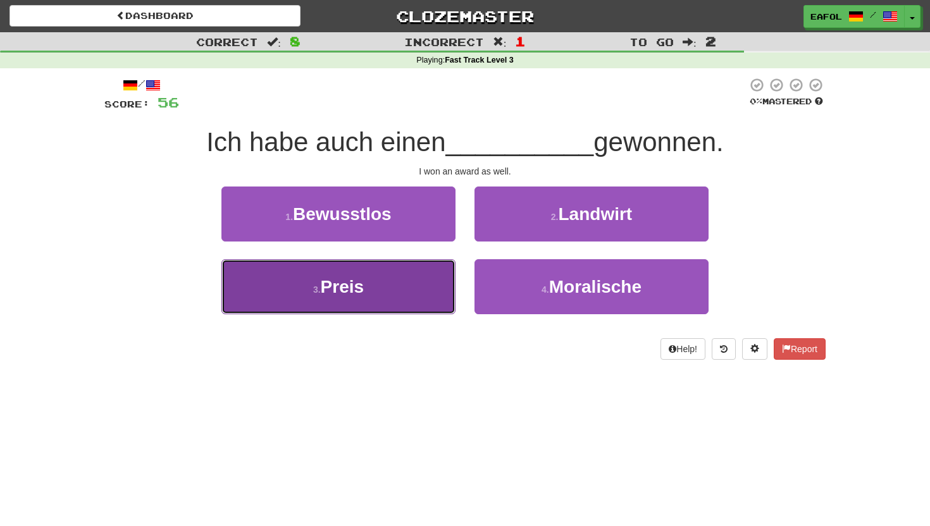
click at [359, 286] on span "Preis" at bounding box center [343, 287] width 44 height 20
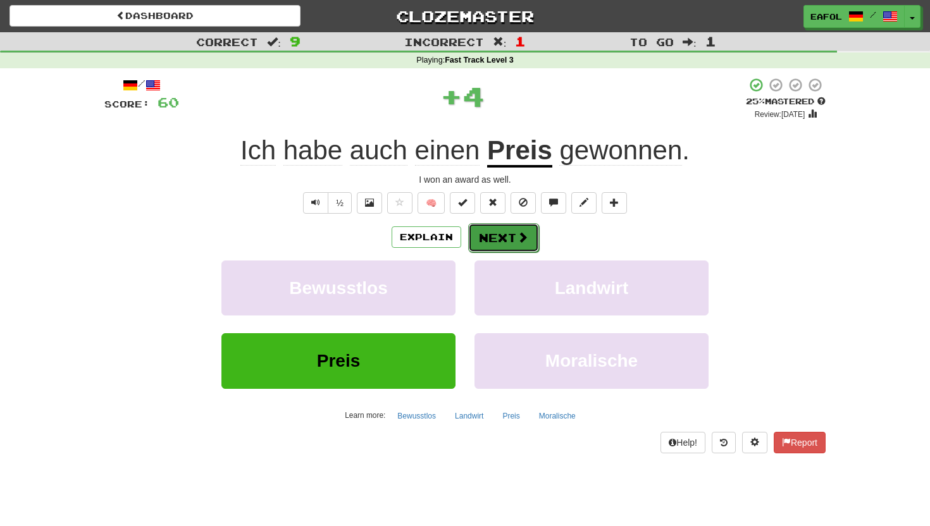
click at [497, 228] on button "Next" at bounding box center [503, 237] width 71 height 29
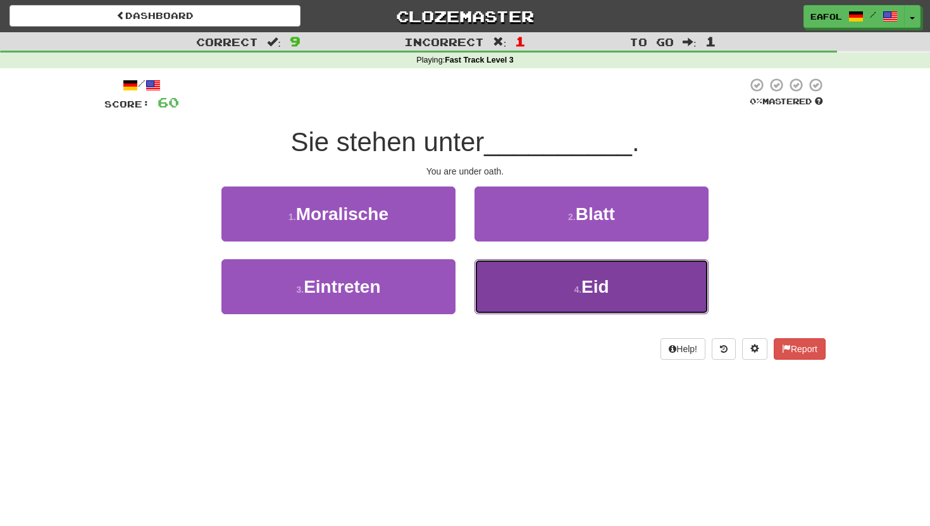
click at [533, 287] on button "4 . Eid" at bounding box center [591, 286] width 234 height 55
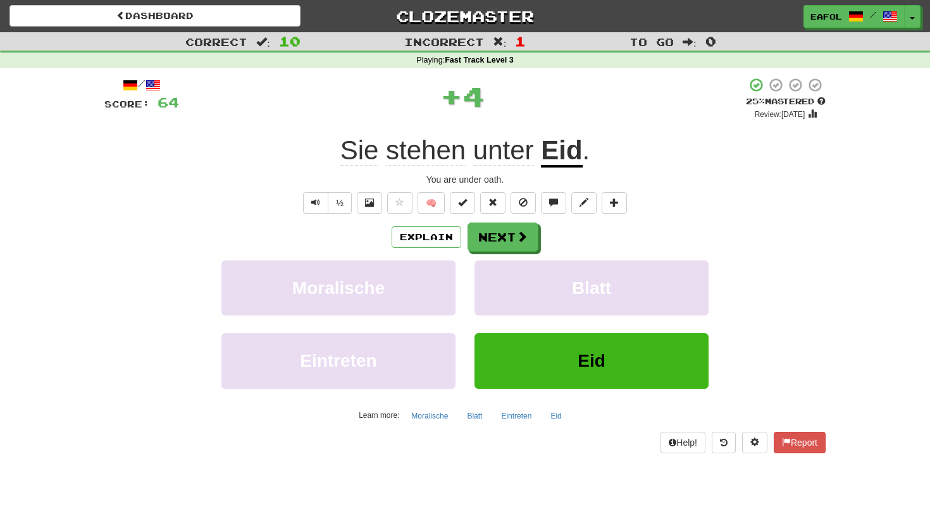
click at [556, 157] on u "Eid" at bounding box center [561, 151] width 41 height 32
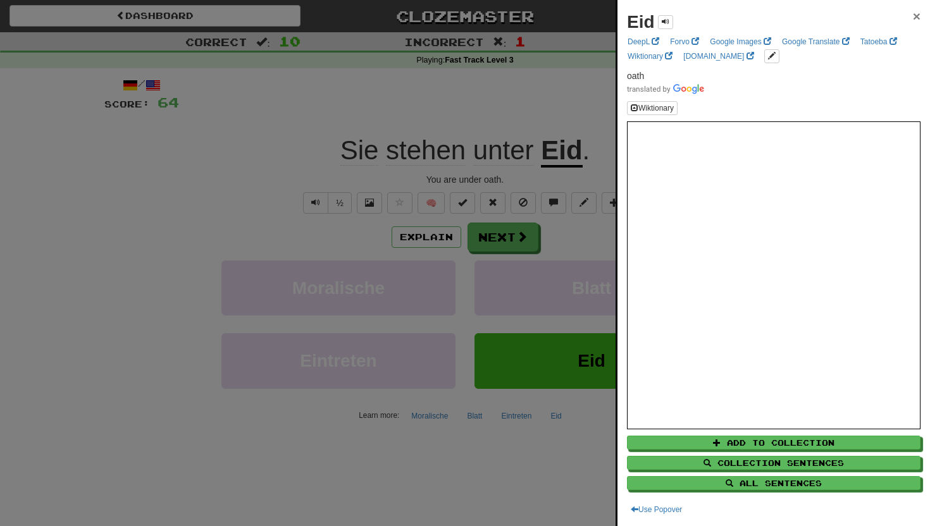
click at [917, 15] on span "×" at bounding box center [917, 16] width 8 height 15
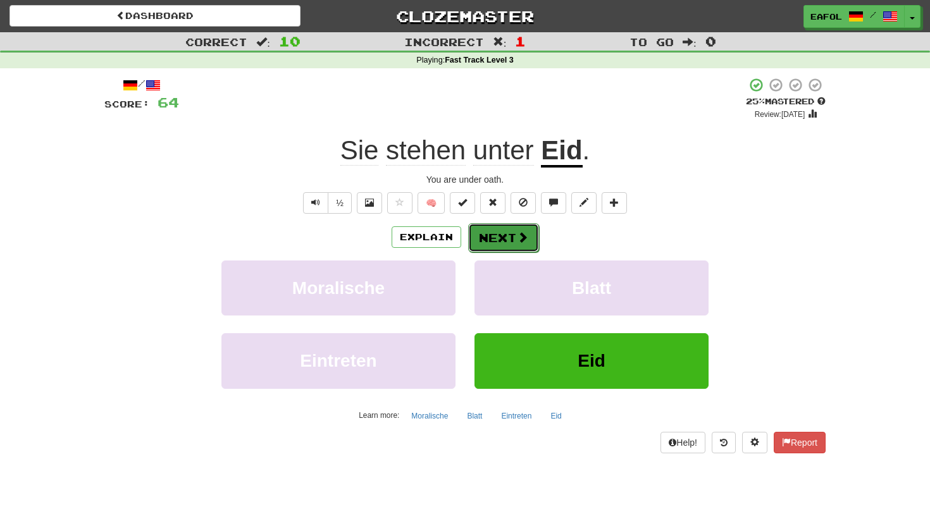
click at [509, 230] on button "Next" at bounding box center [503, 237] width 71 height 29
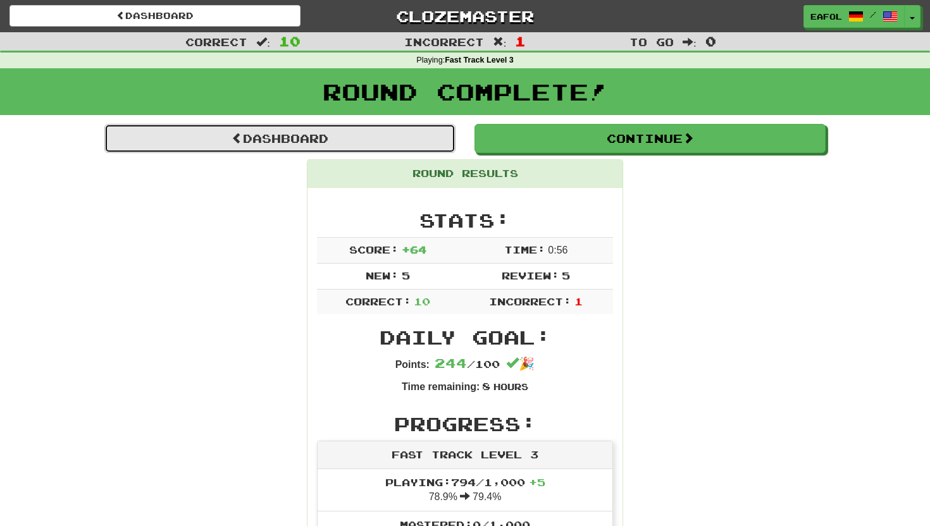
click at [349, 132] on link "Dashboard" at bounding box center [279, 138] width 351 height 29
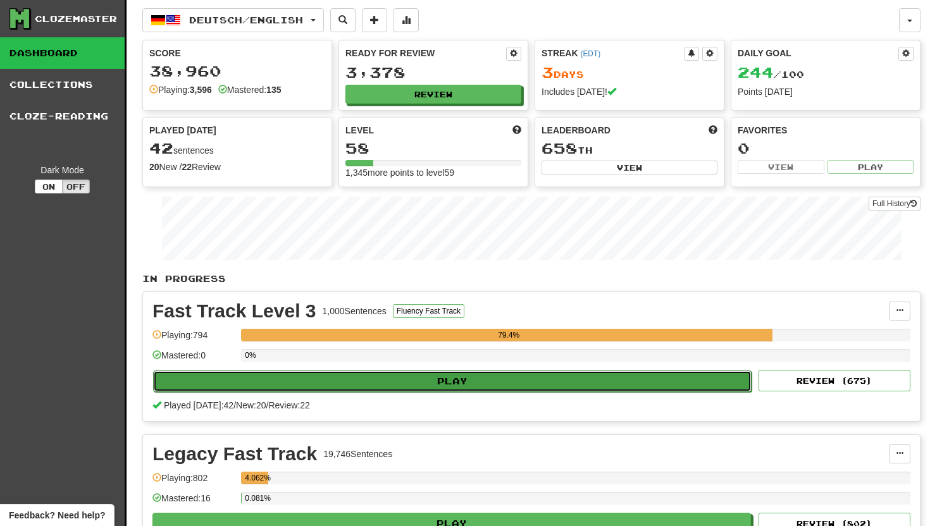
click at [446, 382] on button "Play" at bounding box center [452, 382] width 598 height 22
select select "**"
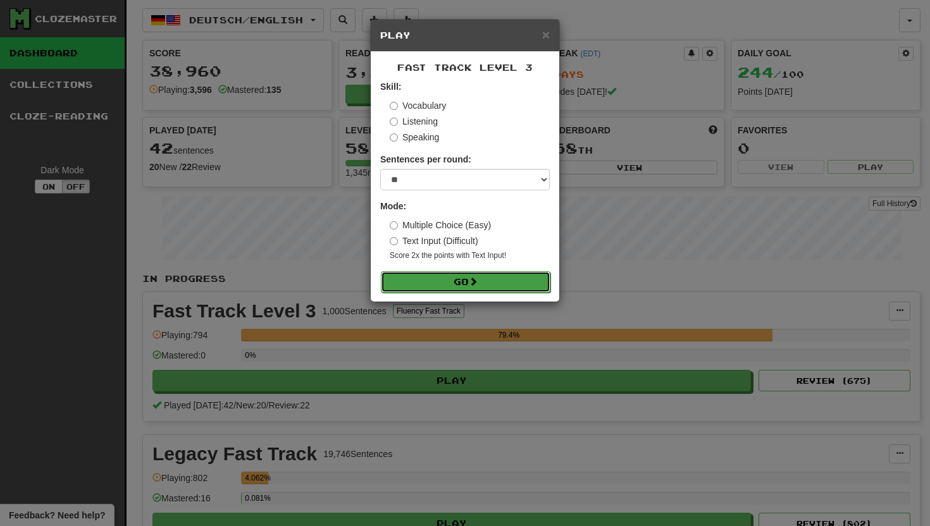
click at [438, 276] on button "Go" at bounding box center [466, 282] width 170 height 22
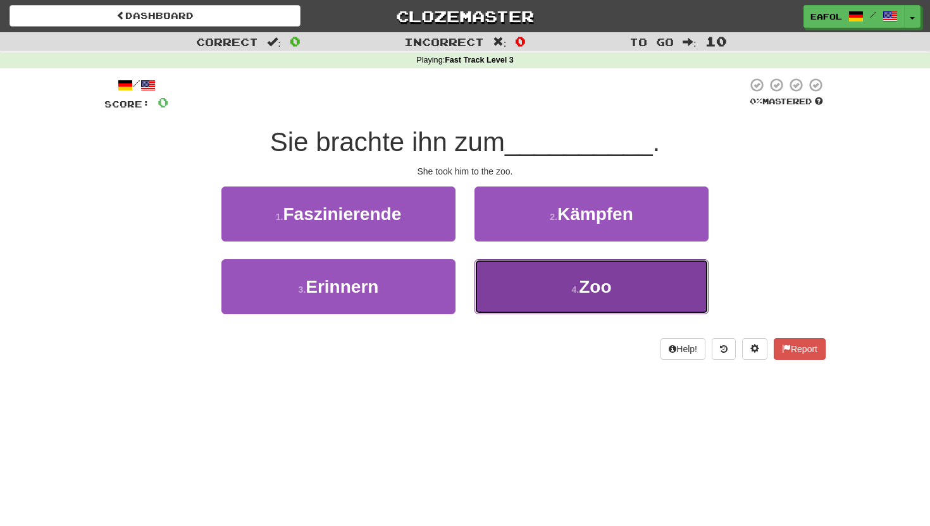
click at [523, 286] on button "4 . Zoo" at bounding box center [591, 286] width 234 height 55
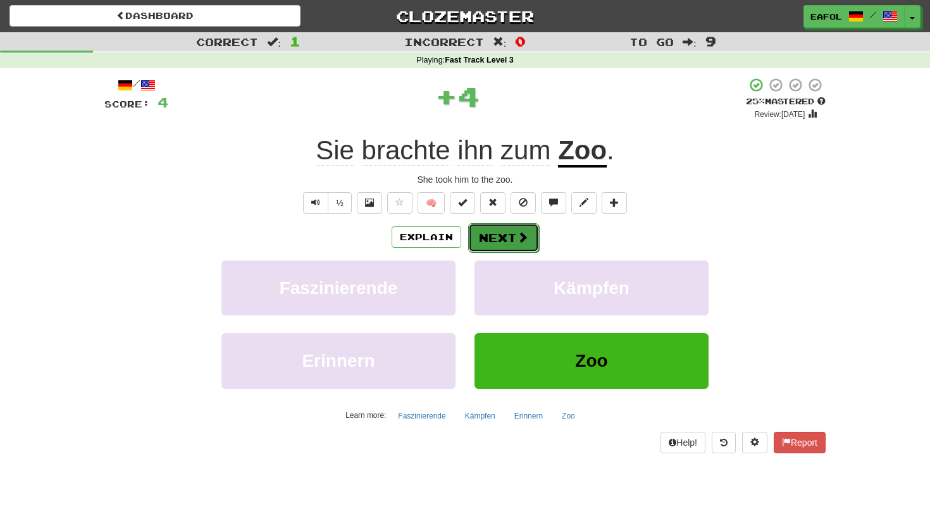
click at [502, 237] on button "Next" at bounding box center [503, 237] width 71 height 29
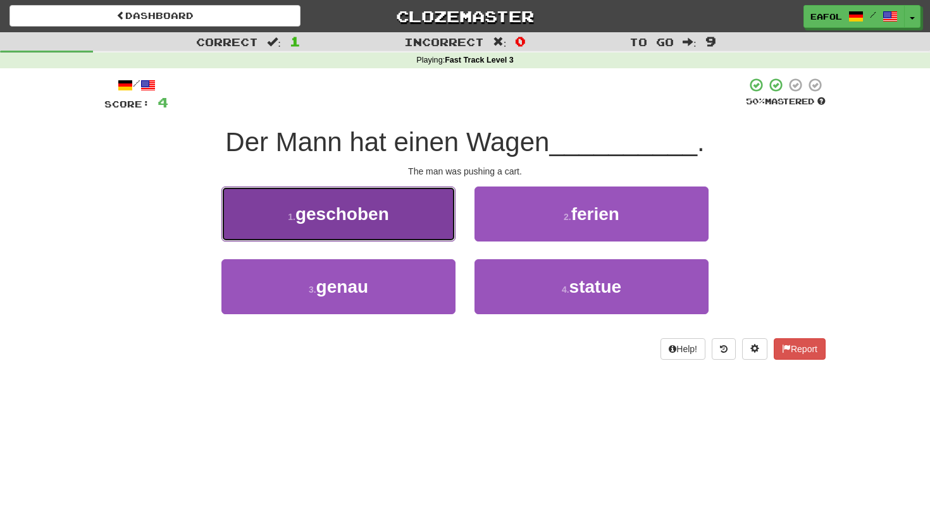
click at [406, 208] on button "1 . geschoben" at bounding box center [338, 214] width 234 height 55
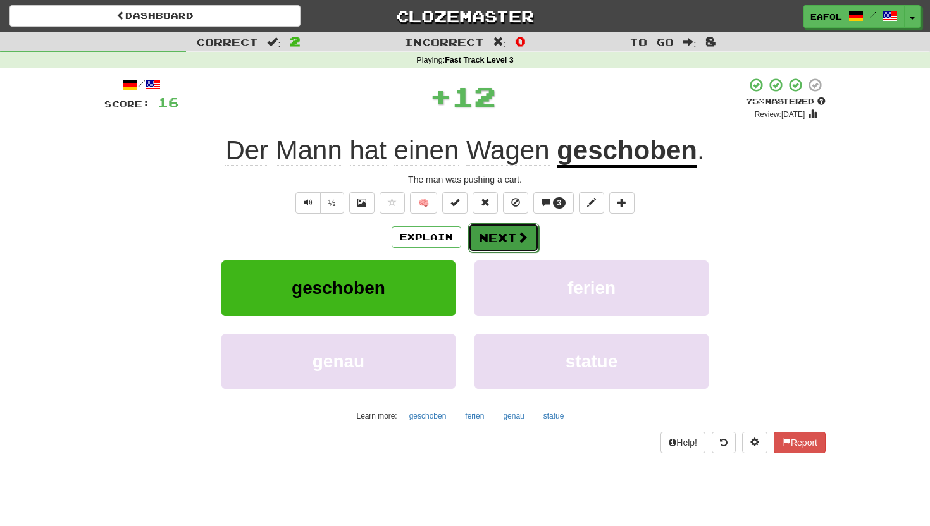
click at [505, 237] on button "Next" at bounding box center [503, 237] width 71 height 29
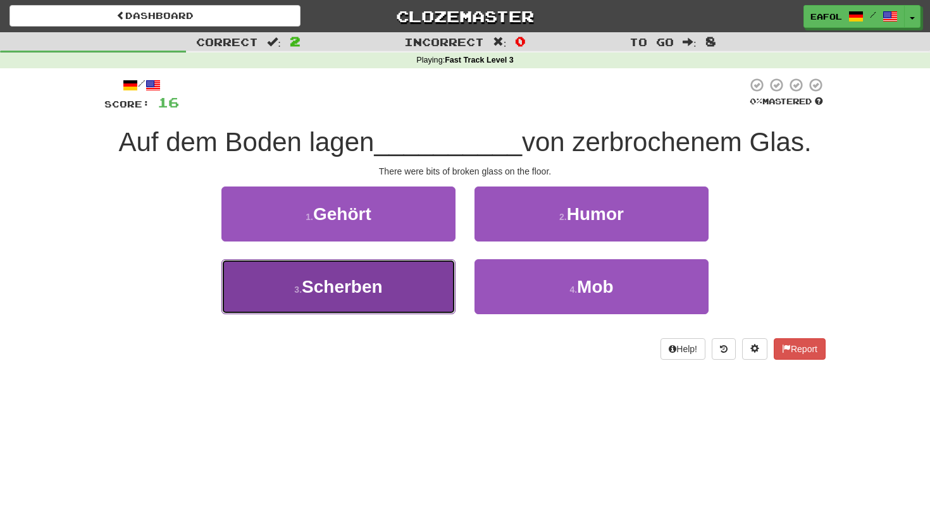
click at [371, 287] on span "Scherben" at bounding box center [342, 287] width 81 height 20
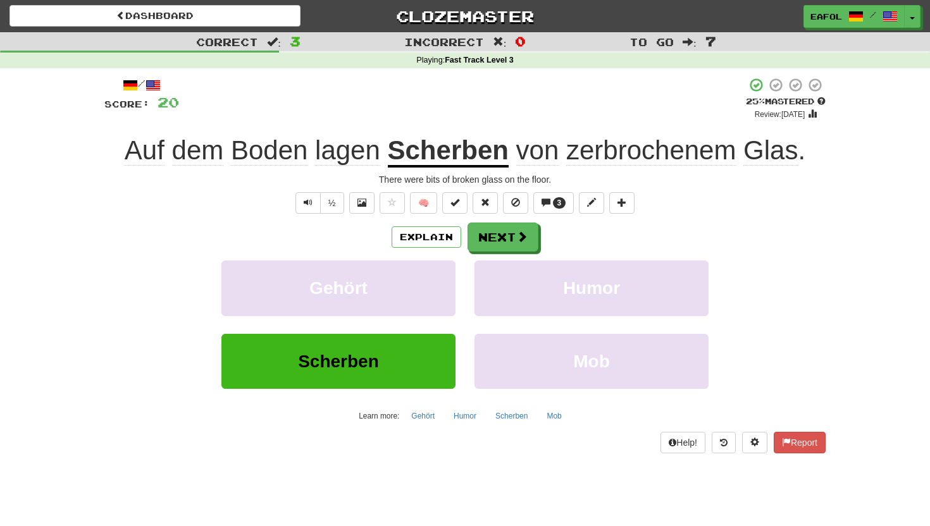
click at [473, 160] on u "Scherben" at bounding box center [448, 151] width 121 height 32
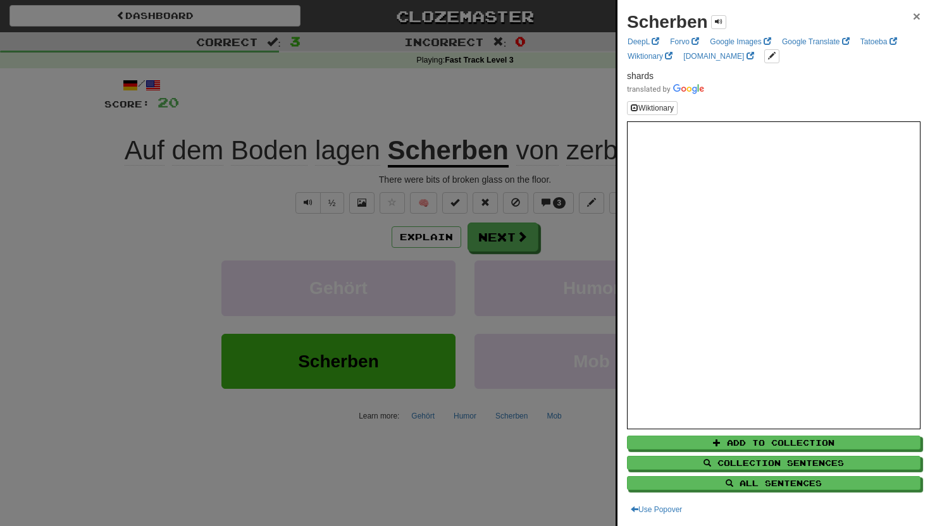
click at [913, 16] on span "×" at bounding box center [917, 16] width 8 height 15
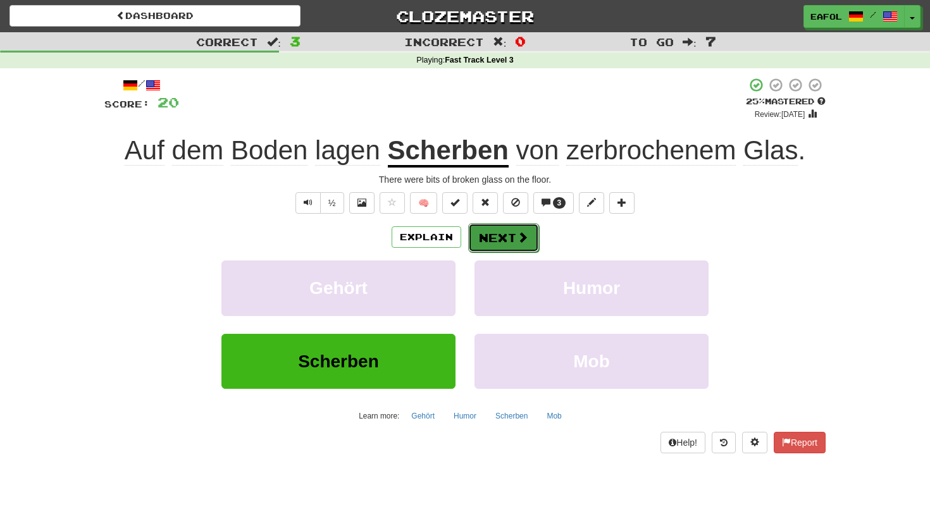
click at [495, 237] on button "Next" at bounding box center [503, 237] width 71 height 29
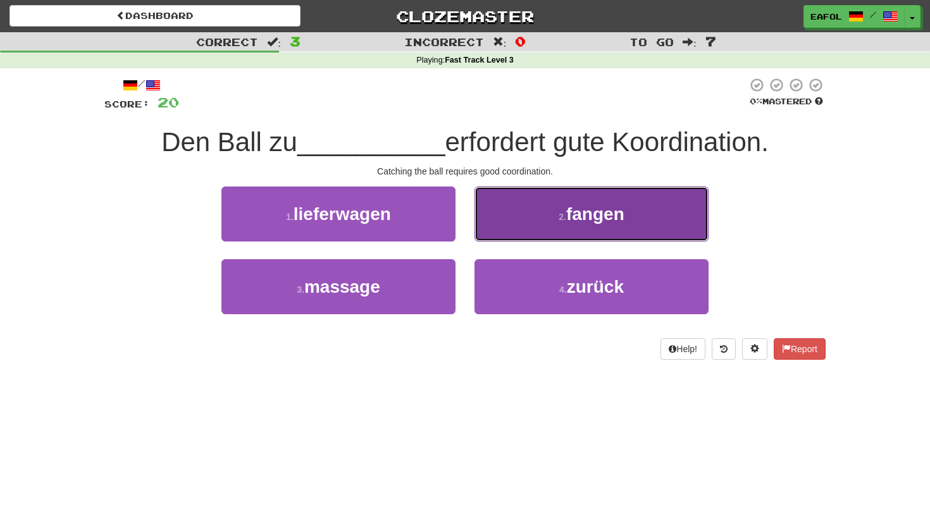
click at [559, 213] on small "2 ." at bounding box center [563, 217] width 8 height 10
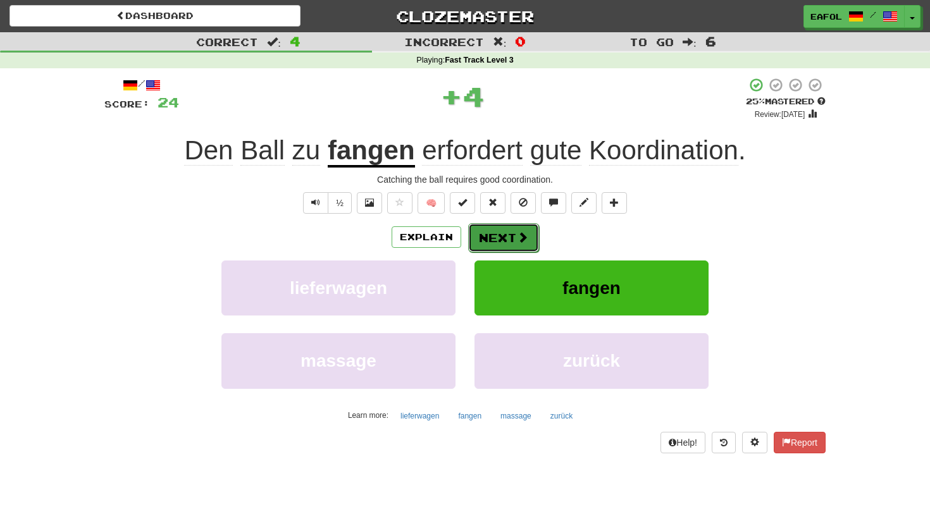
click at [489, 237] on button "Next" at bounding box center [503, 237] width 71 height 29
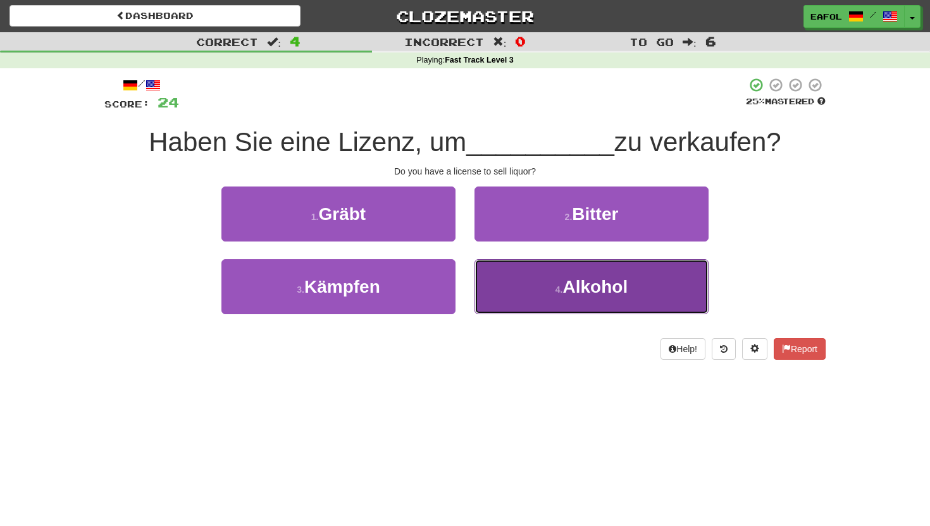
click at [545, 285] on button "4 . Alkohol" at bounding box center [591, 286] width 234 height 55
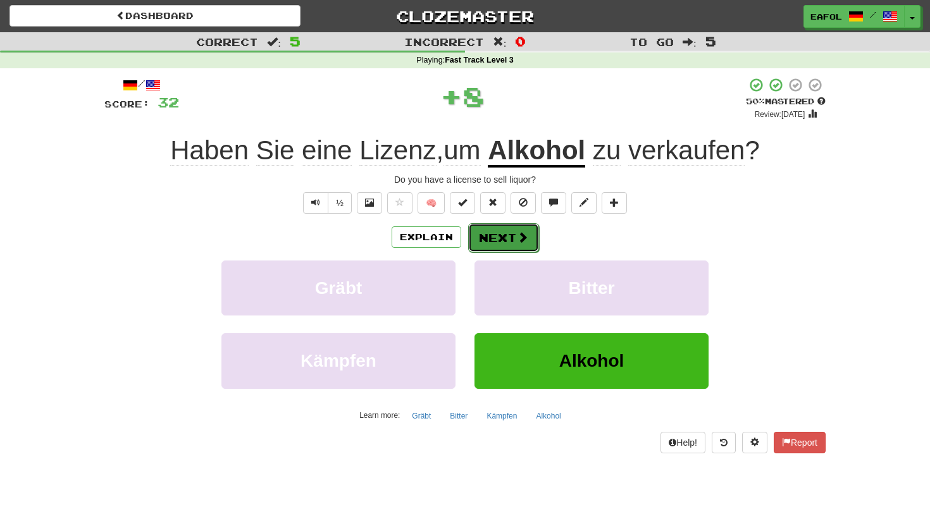
click at [505, 232] on button "Next" at bounding box center [503, 237] width 71 height 29
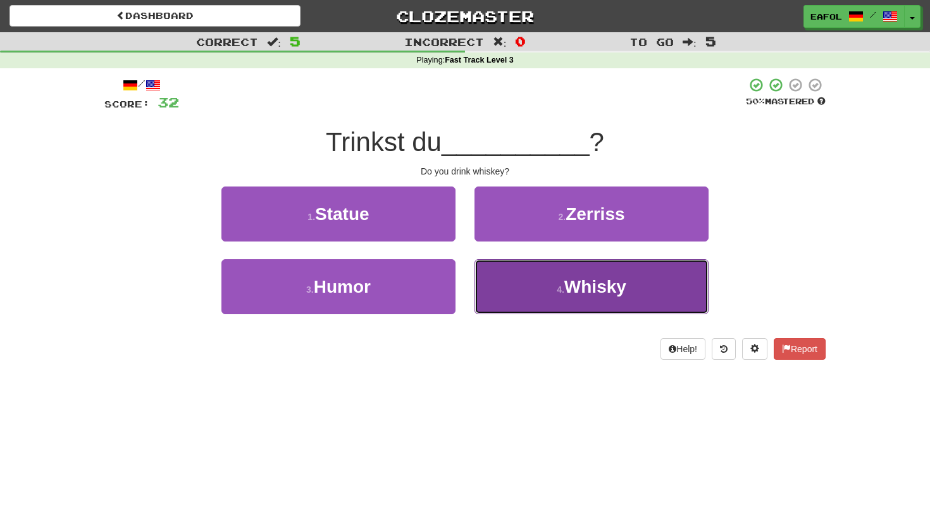
click at [578, 282] on span "Whisky" at bounding box center [595, 287] width 62 height 20
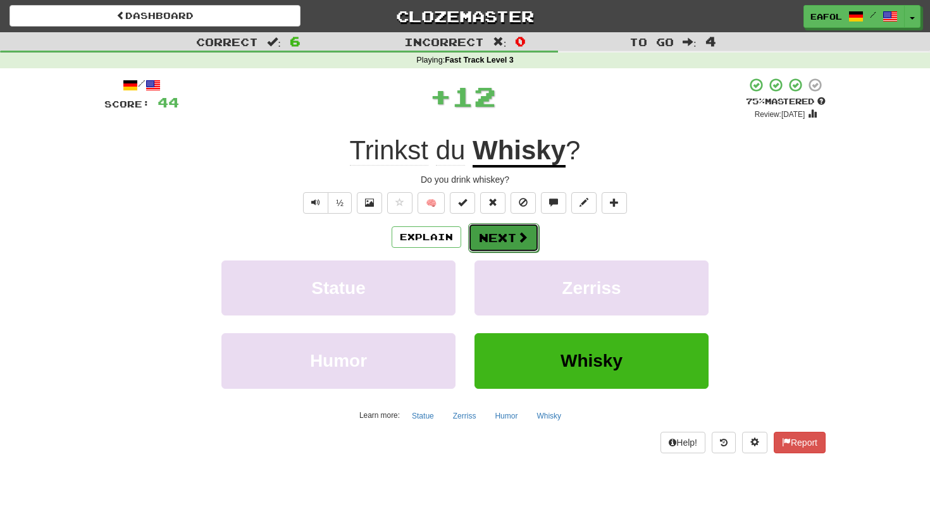
click at [497, 232] on button "Next" at bounding box center [503, 237] width 71 height 29
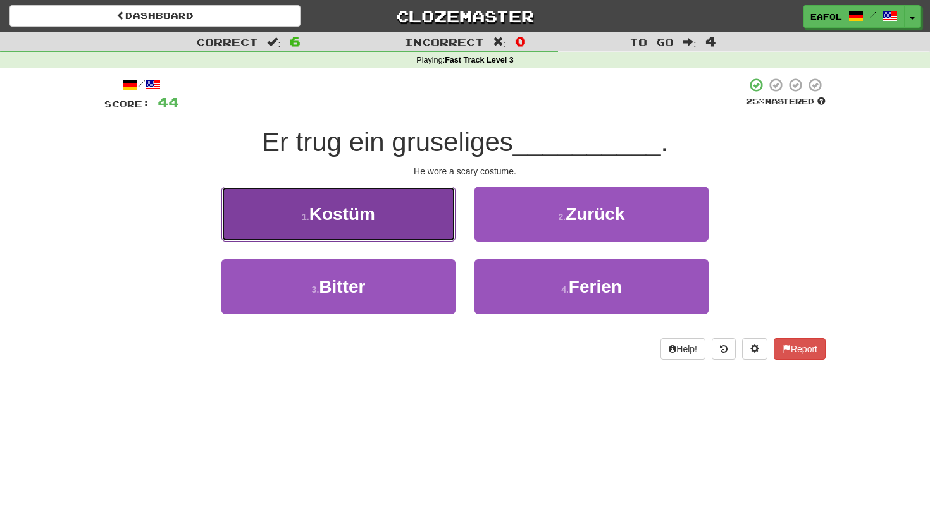
click at [388, 215] on button "1 . Kostüm" at bounding box center [338, 214] width 234 height 55
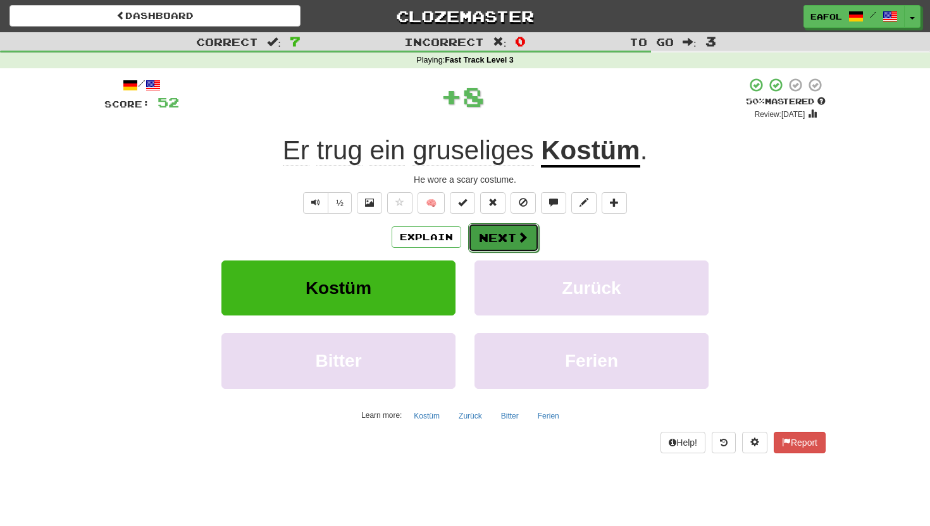
click at [504, 238] on button "Next" at bounding box center [503, 237] width 71 height 29
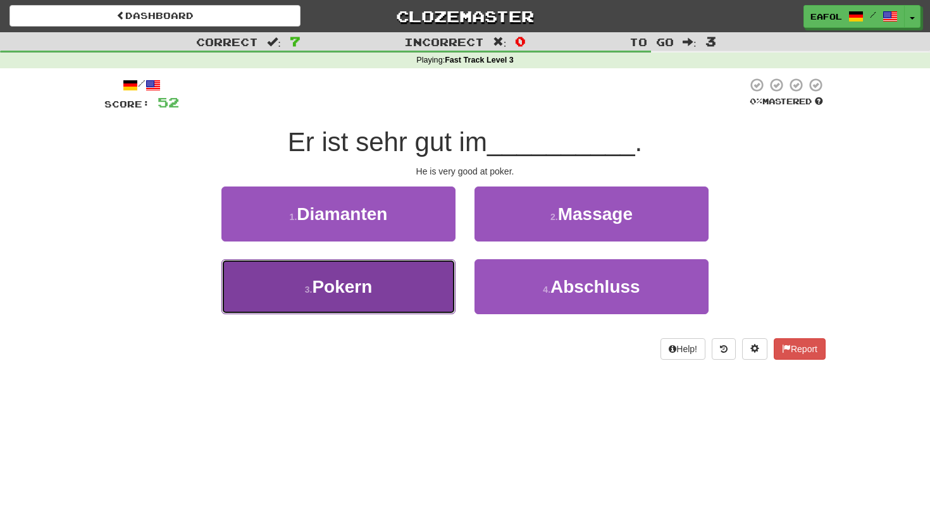
click at [349, 278] on span "Pokern" at bounding box center [342, 287] width 60 height 20
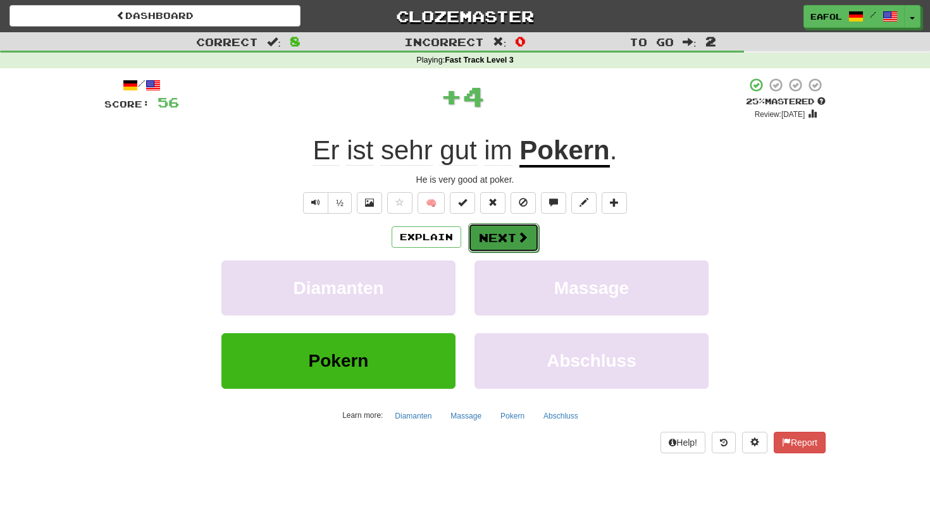
click at [509, 228] on button "Next" at bounding box center [503, 237] width 71 height 29
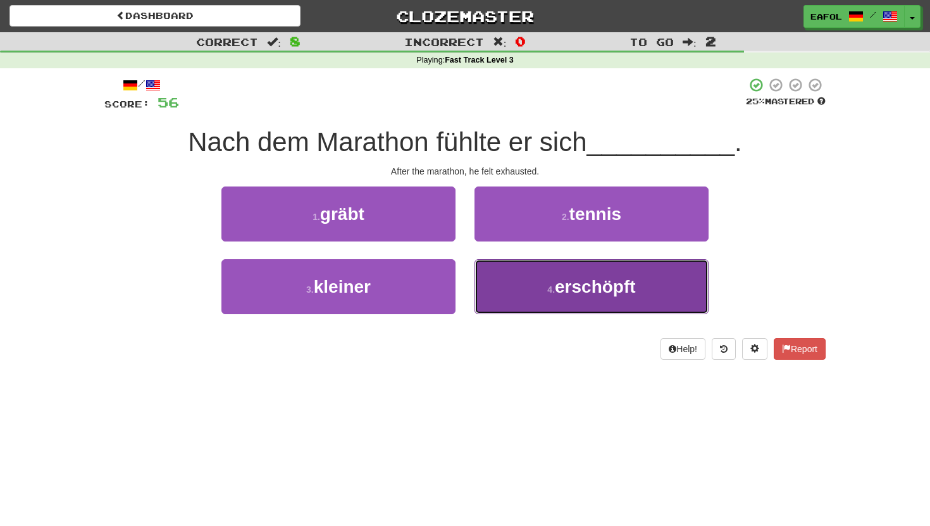
click at [578, 286] on span "erschöpft" at bounding box center [595, 287] width 81 height 20
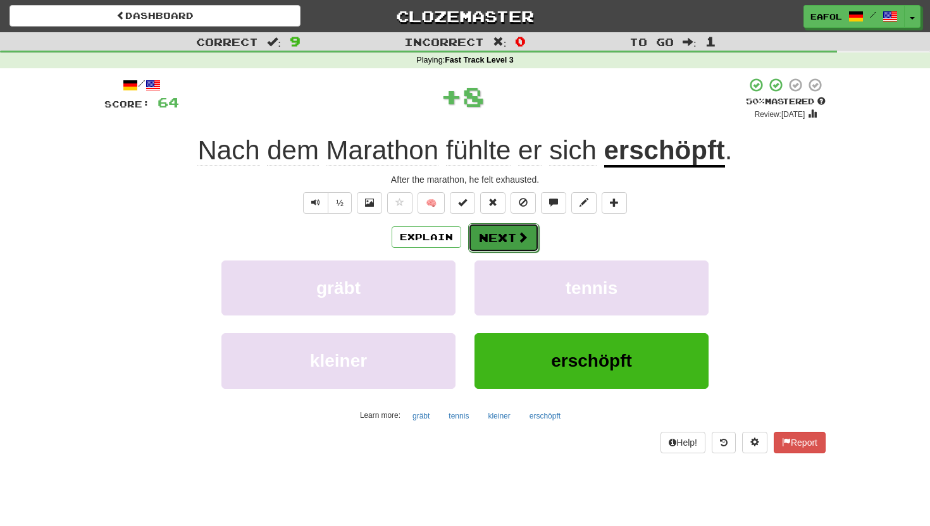
click at [502, 236] on button "Next" at bounding box center [503, 237] width 71 height 29
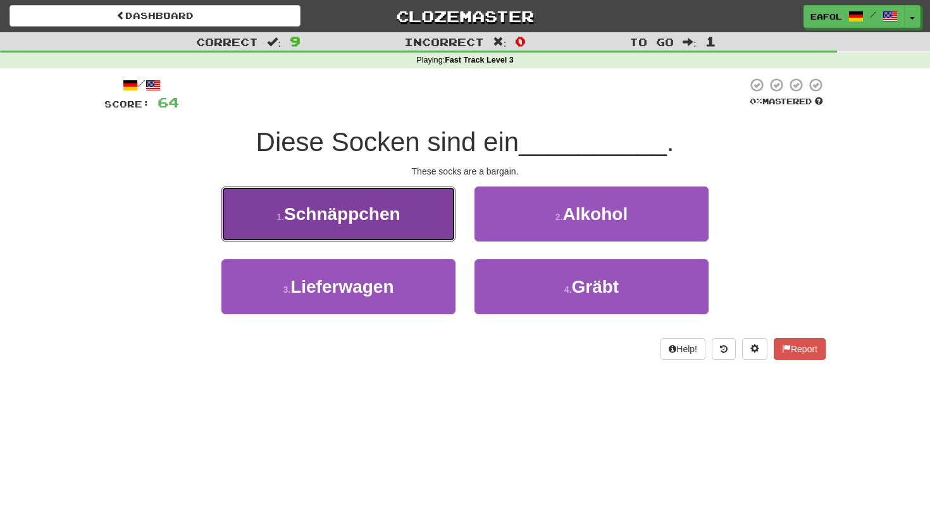
click at [403, 218] on button "1 . Schnäppchen" at bounding box center [338, 214] width 234 height 55
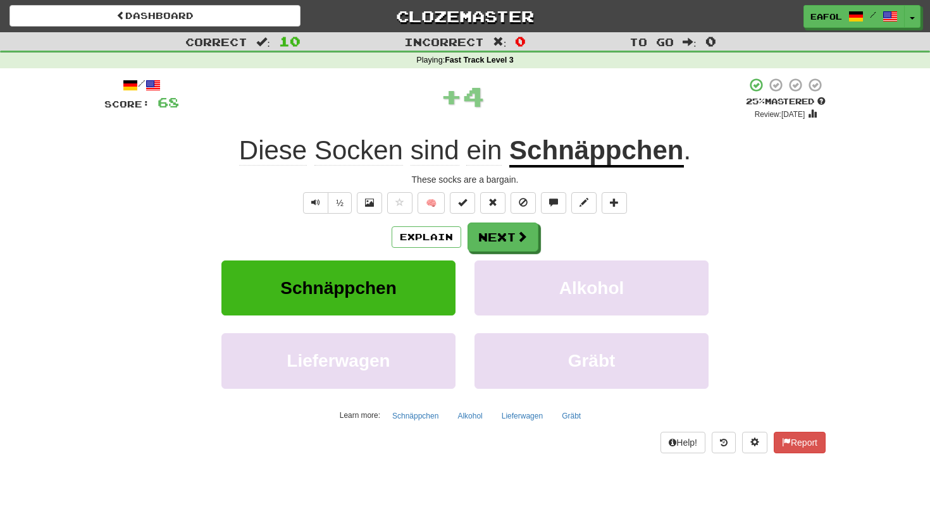
click at [604, 149] on u "Schnäppchen" at bounding box center [596, 151] width 174 height 32
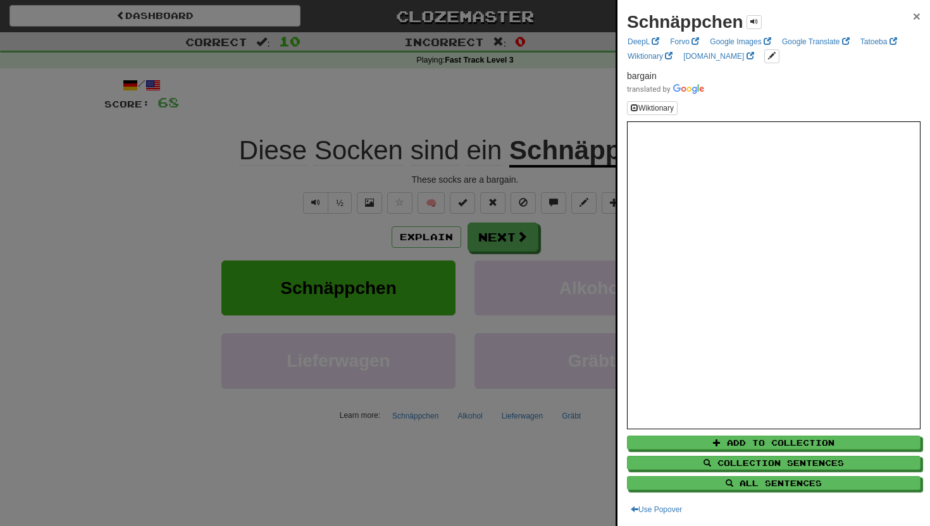
click at [918, 15] on span "×" at bounding box center [917, 16] width 8 height 15
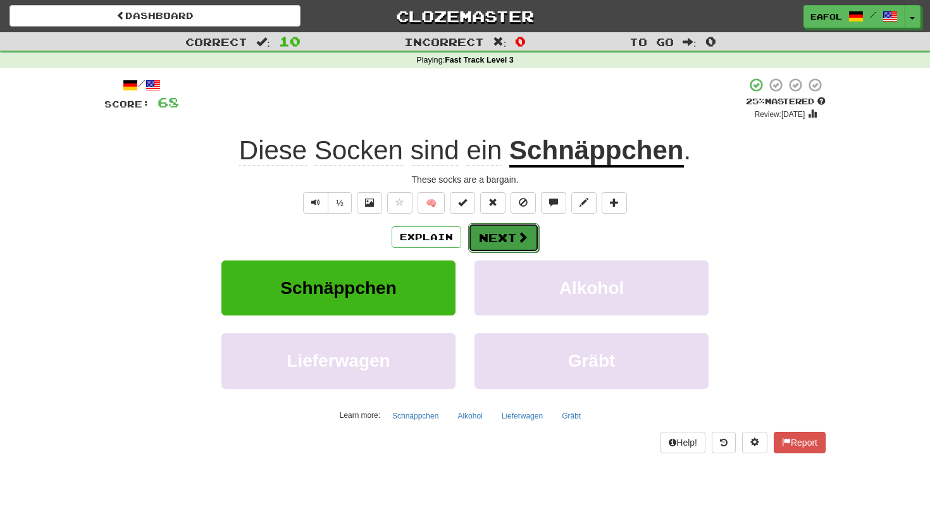
click at [477, 241] on button "Next" at bounding box center [503, 237] width 71 height 29
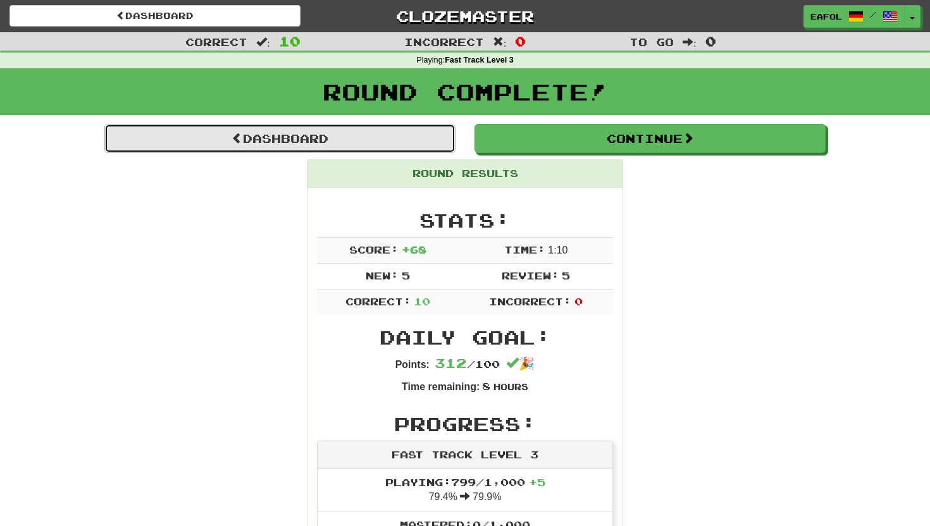
click at [377, 134] on link "Dashboard" at bounding box center [279, 138] width 351 height 29
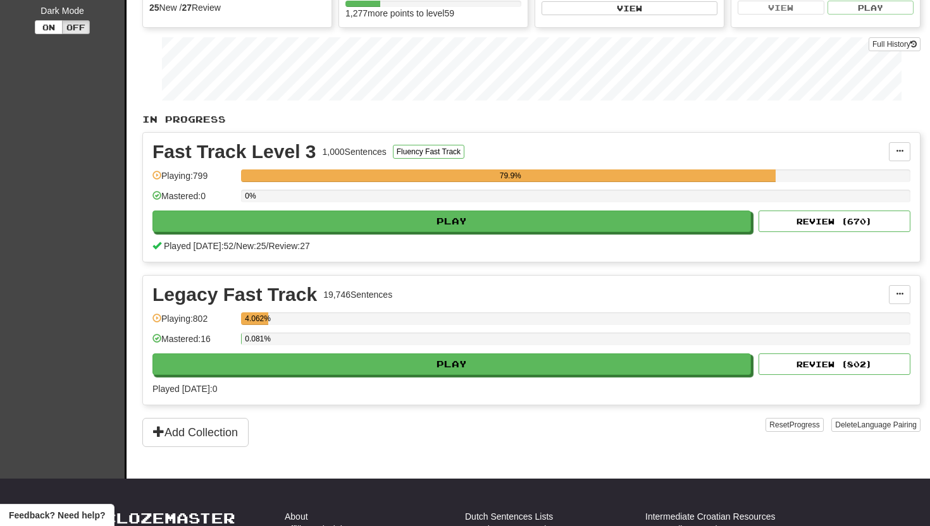
scroll to position [157, 0]
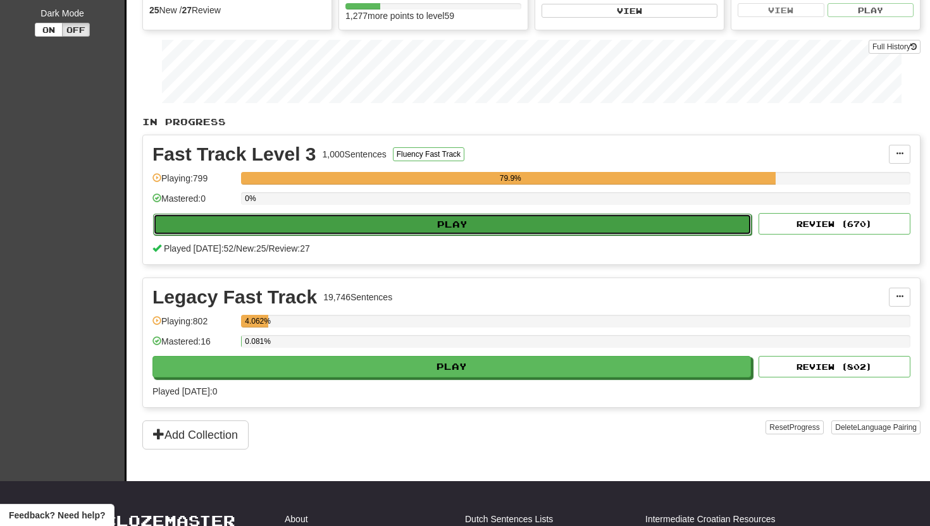
click at [457, 225] on button "Play" at bounding box center [452, 225] width 598 height 22
select select "**"
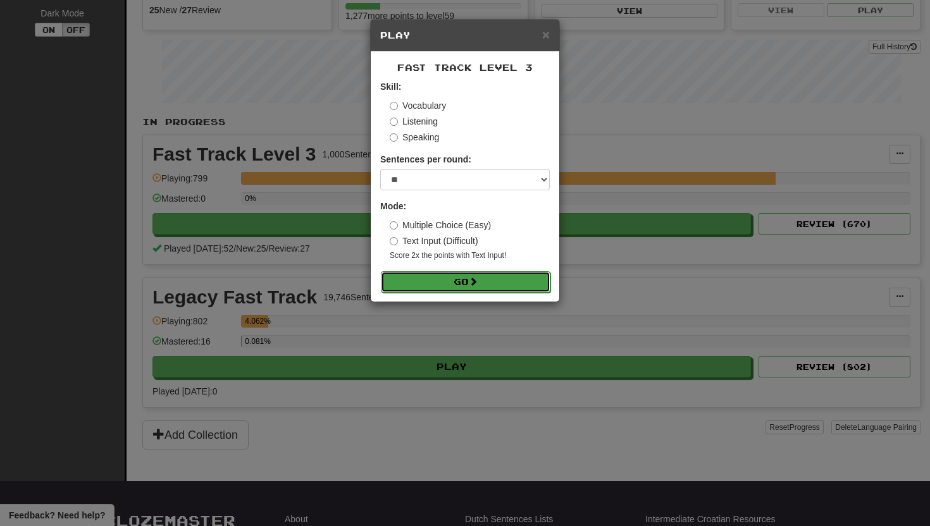
click at [393, 272] on button "Go" at bounding box center [466, 282] width 170 height 22
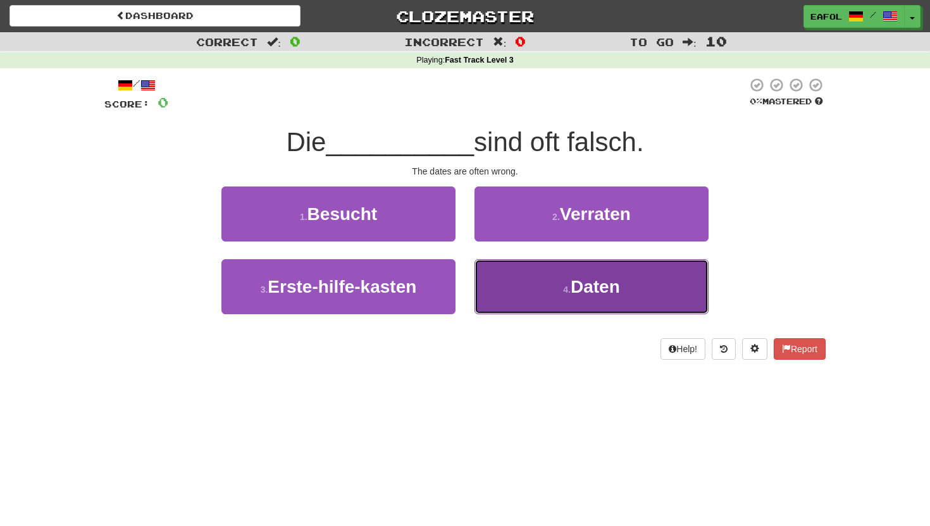
click at [538, 292] on button "4 . Daten" at bounding box center [591, 286] width 234 height 55
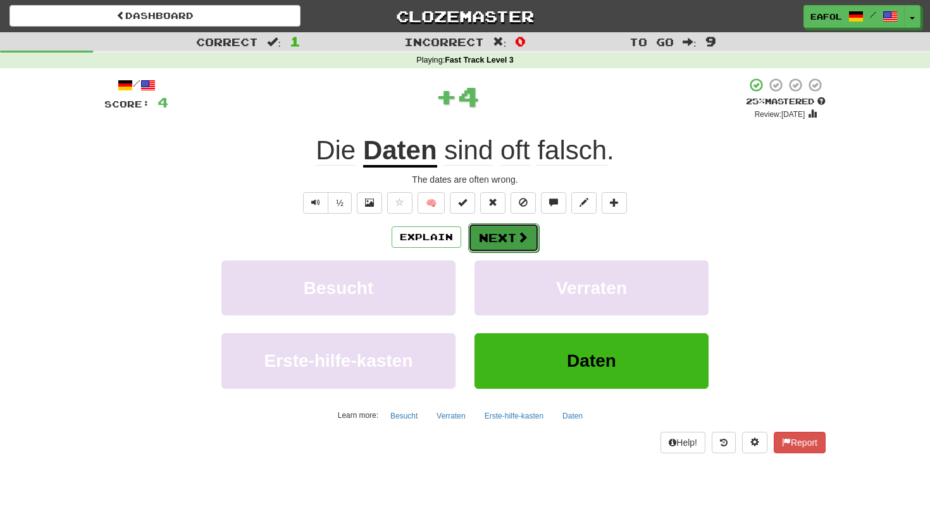
click at [503, 231] on button "Next" at bounding box center [503, 237] width 71 height 29
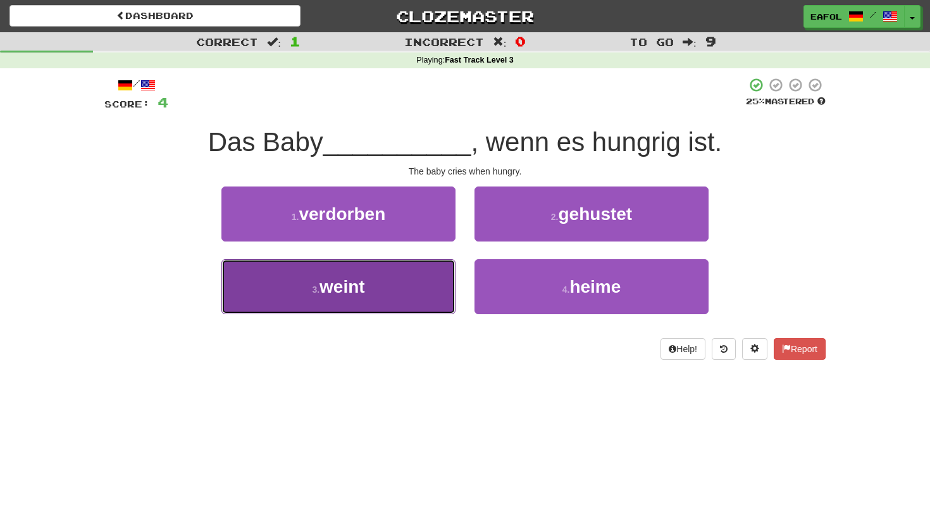
click at [365, 295] on span "weint" at bounding box center [342, 287] width 46 height 20
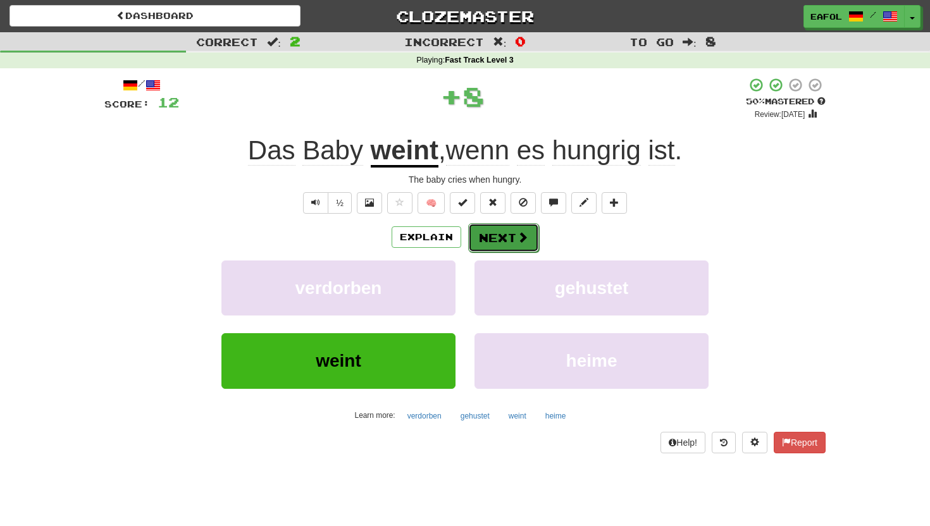
click at [491, 240] on button "Next" at bounding box center [503, 237] width 71 height 29
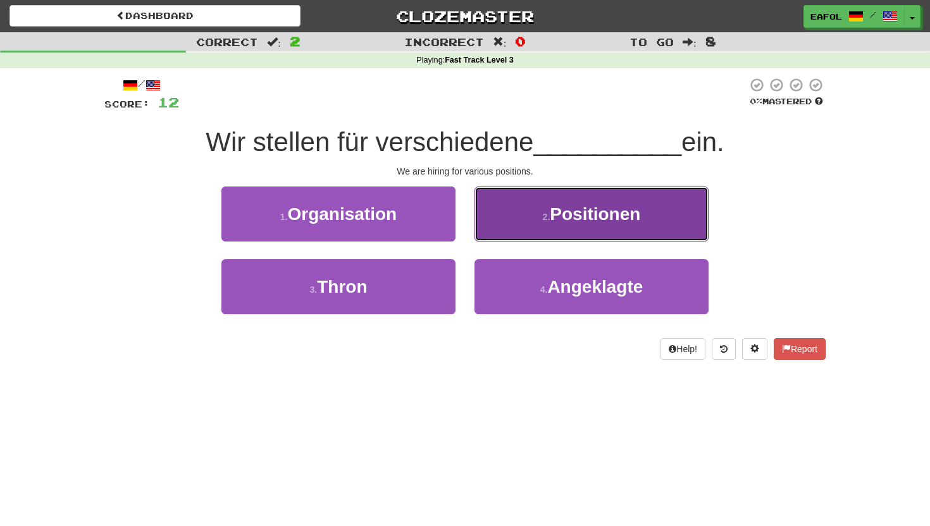
click at [508, 213] on button "2 . Positionen" at bounding box center [591, 214] width 234 height 55
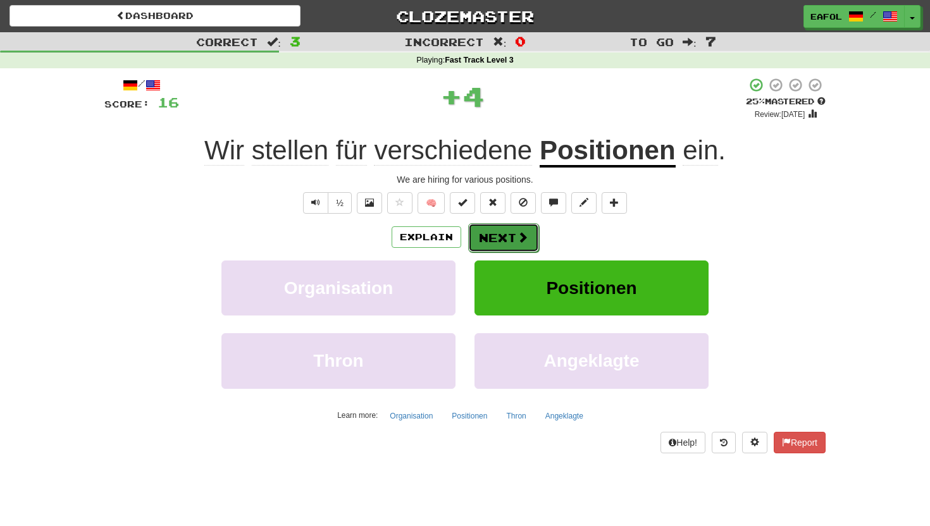
click at [491, 242] on button "Next" at bounding box center [503, 237] width 71 height 29
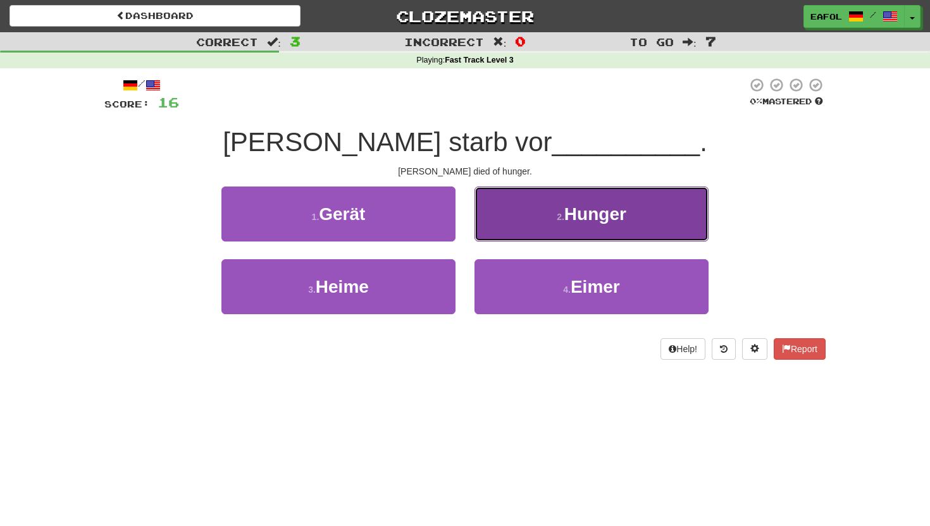
click at [528, 218] on button "2 . Hunger" at bounding box center [591, 214] width 234 height 55
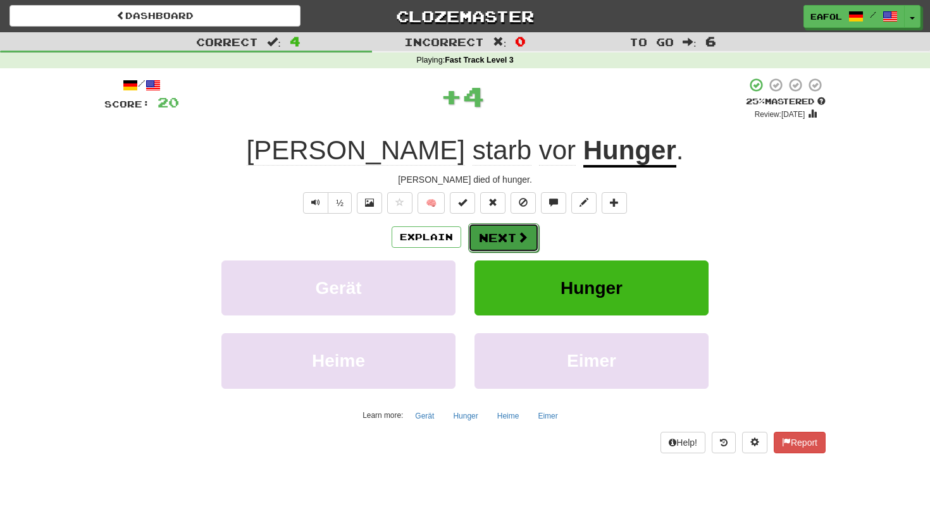
click at [493, 244] on button "Next" at bounding box center [503, 237] width 71 height 29
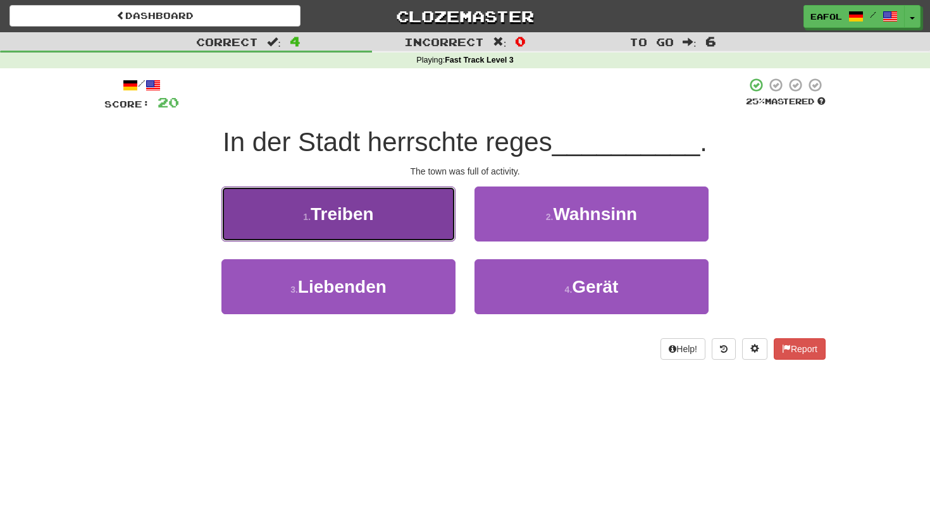
click at [386, 221] on button "1 . Treiben" at bounding box center [338, 214] width 234 height 55
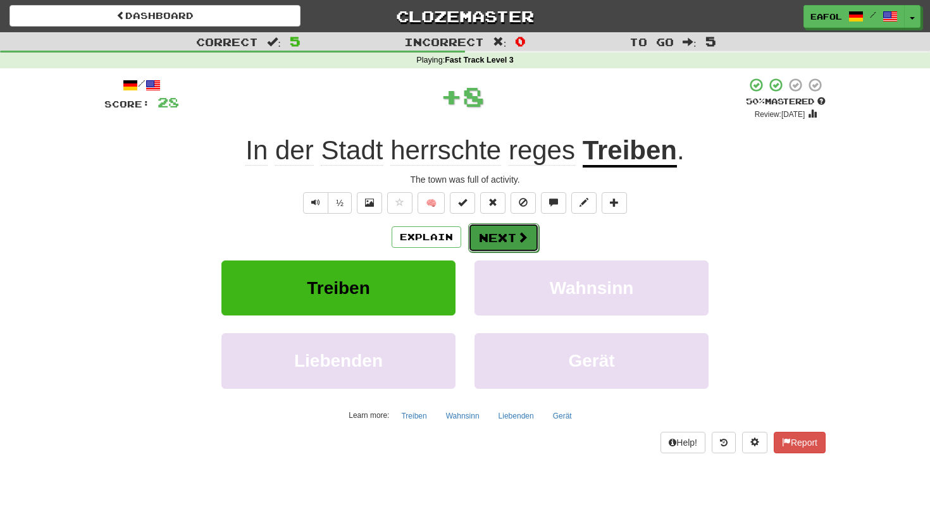
click at [500, 237] on button "Next" at bounding box center [503, 237] width 71 height 29
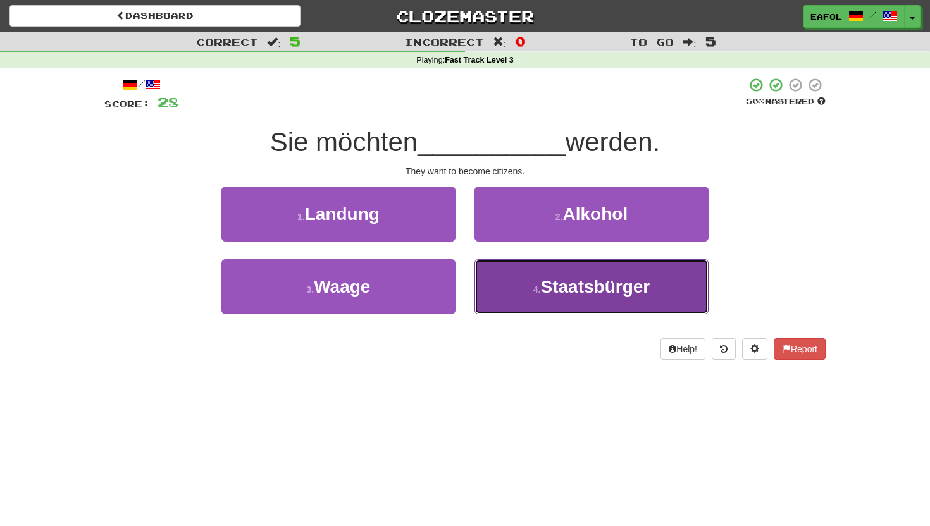
click at [559, 285] on span "Staatsbürger" at bounding box center [594, 287] width 109 height 20
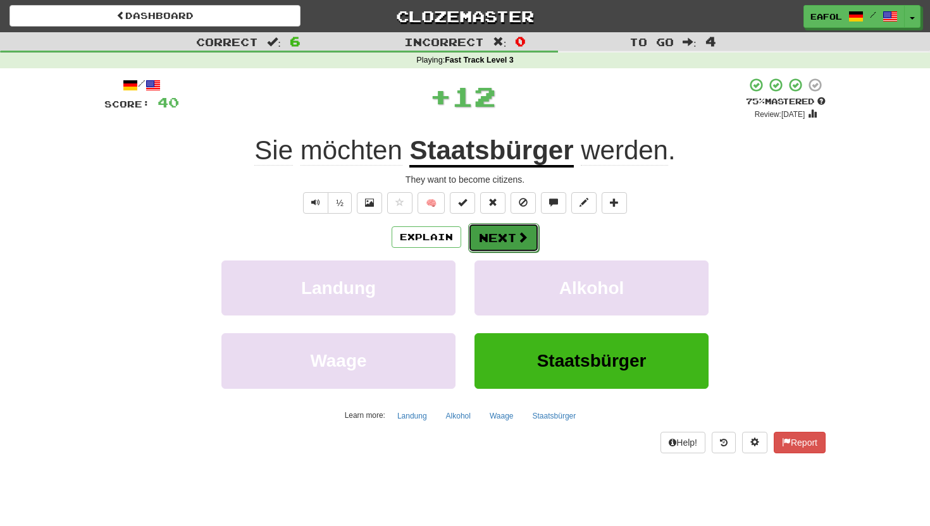
click at [501, 232] on button "Next" at bounding box center [503, 237] width 71 height 29
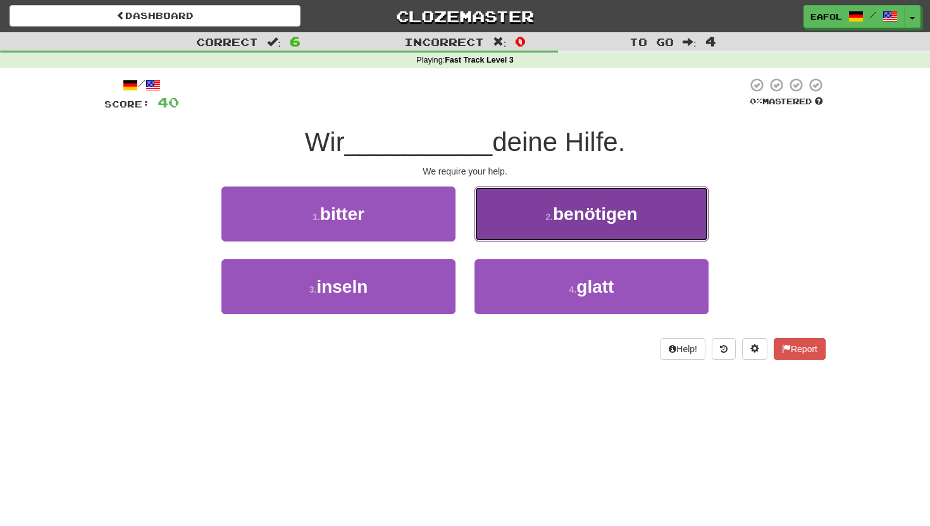
click at [534, 213] on button "2 . benötigen" at bounding box center [591, 214] width 234 height 55
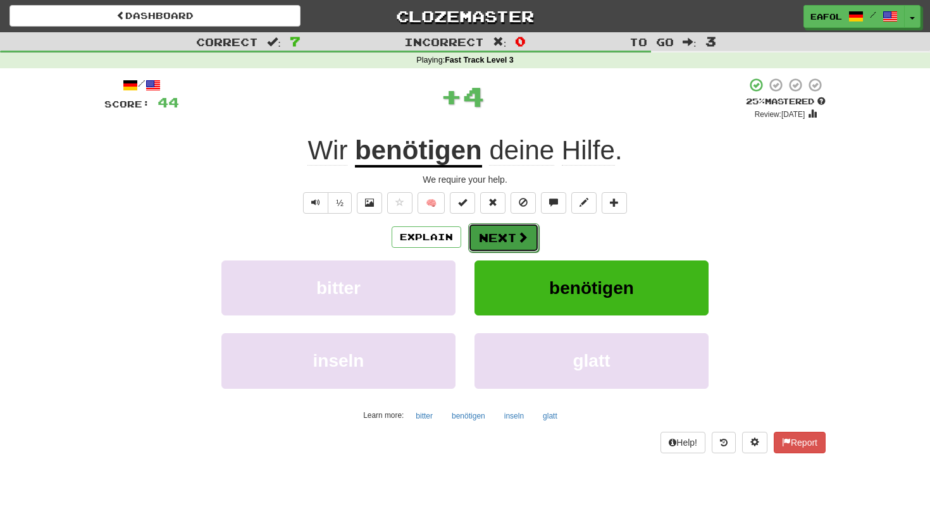
click at [504, 239] on button "Next" at bounding box center [503, 237] width 71 height 29
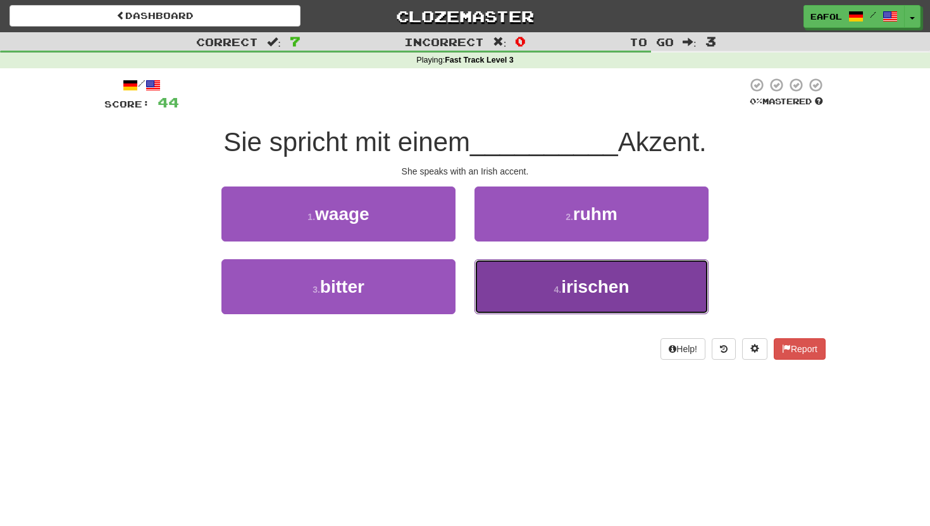
click at [587, 282] on span "irischen" at bounding box center [595, 287] width 68 height 20
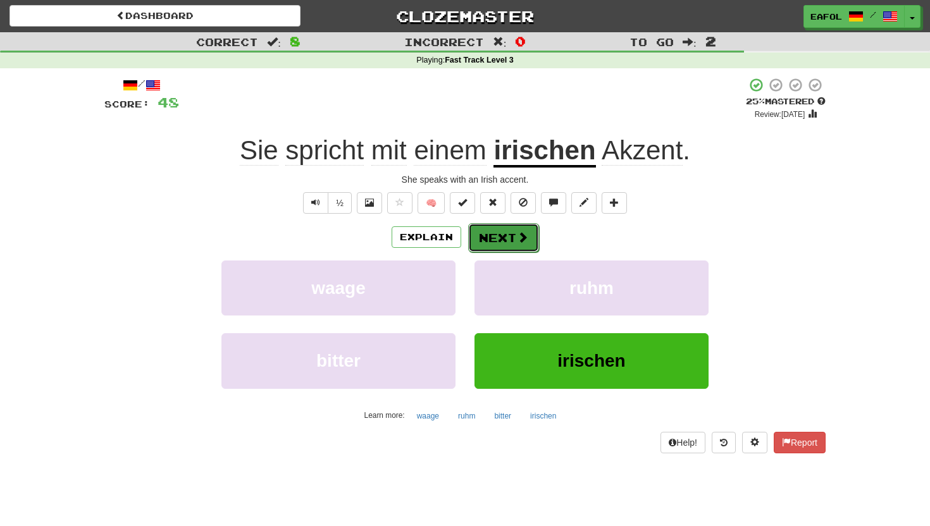
click at [502, 241] on button "Next" at bounding box center [503, 237] width 71 height 29
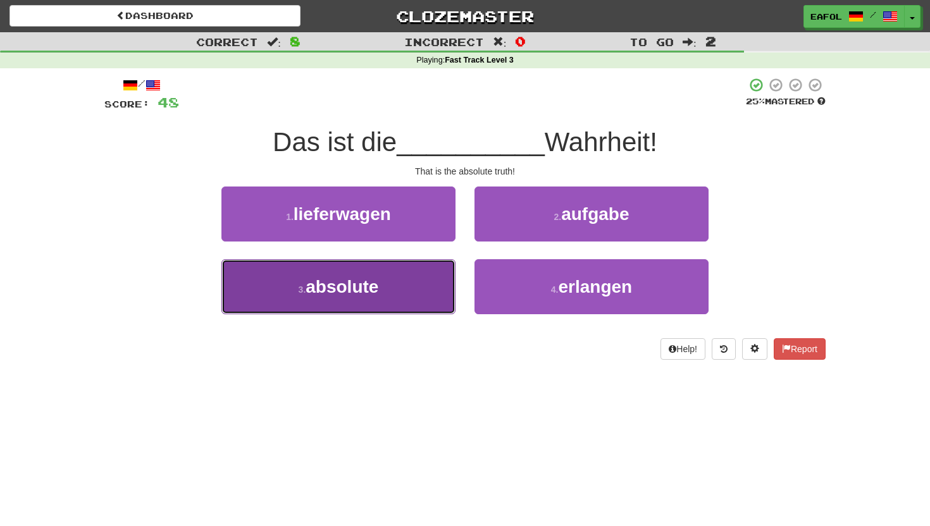
click at [361, 288] on span "absolute" at bounding box center [342, 287] width 73 height 20
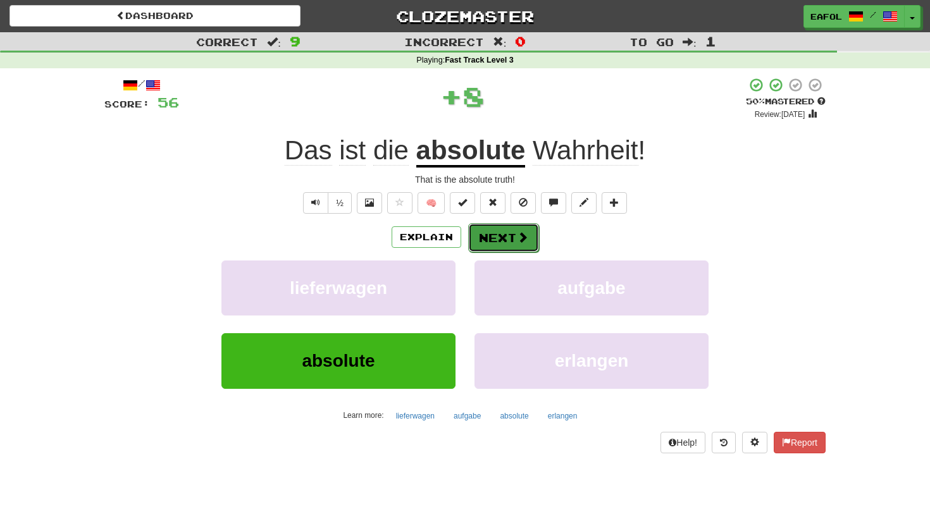
click at [512, 236] on button "Next" at bounding box center [503, 237] width 71 height 29
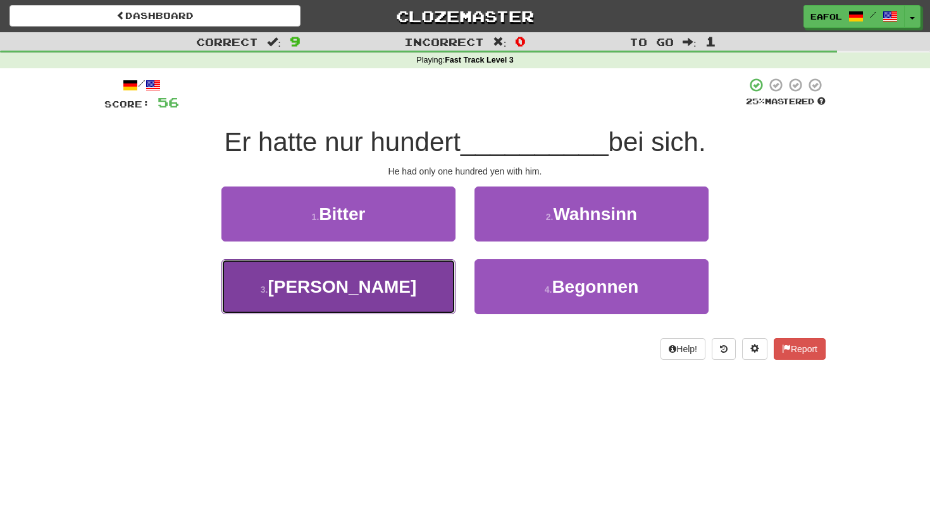
click at [363, 279] on button "3 . Yen" at bounding box center [338, 286] width 234 height 55
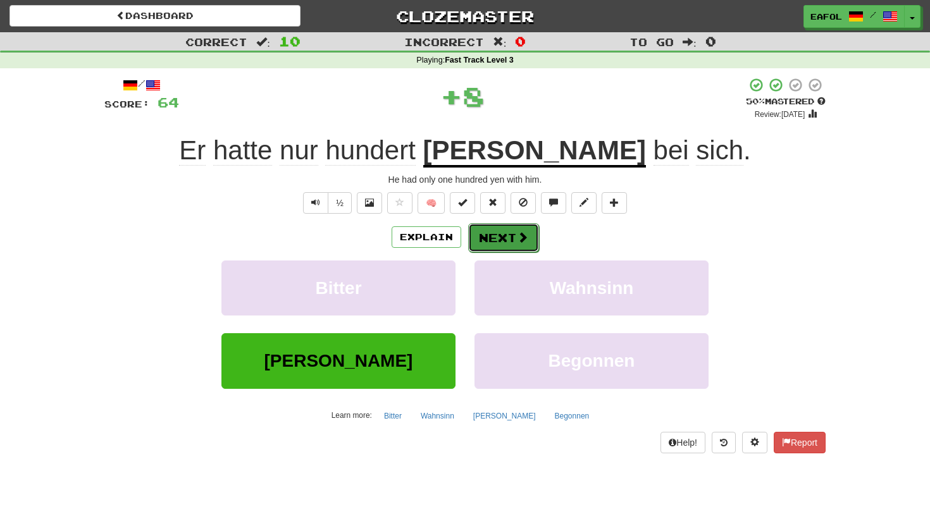
click at [512, 238] on button "Next" at bounding box center [503, 237] width 71 height 29
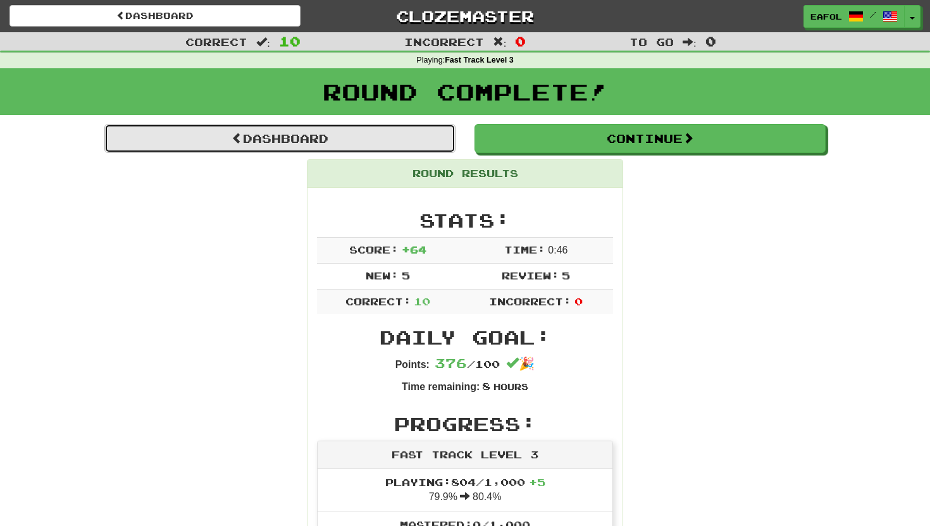
click at [287, 145] on link "Dashboard" at bounding box center [279, 138] width 351 height 29
